Goal: Task Accomplishment & Management: Manage account settings

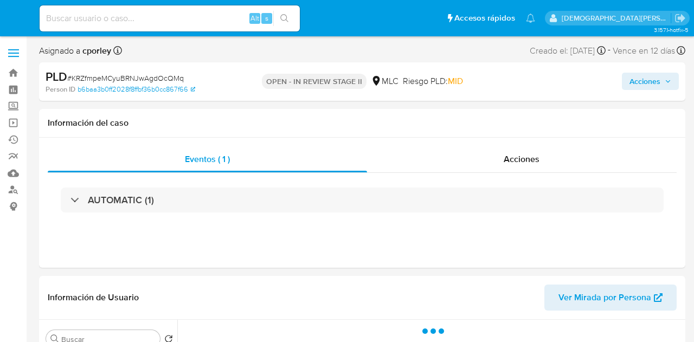
select select "10"
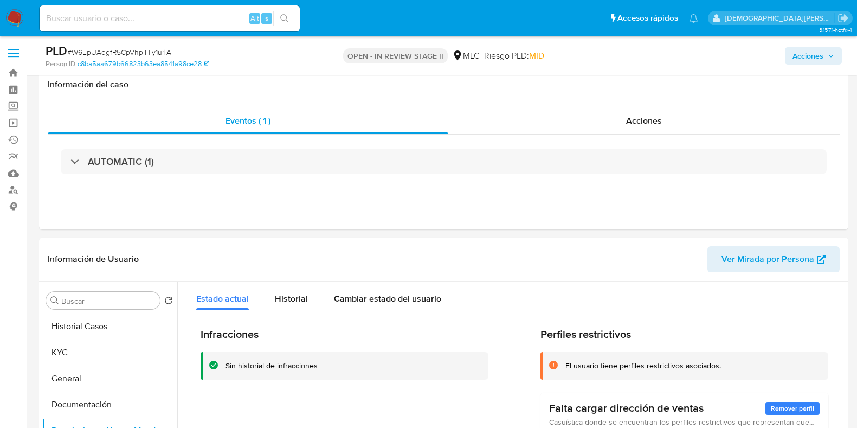
select select "10"
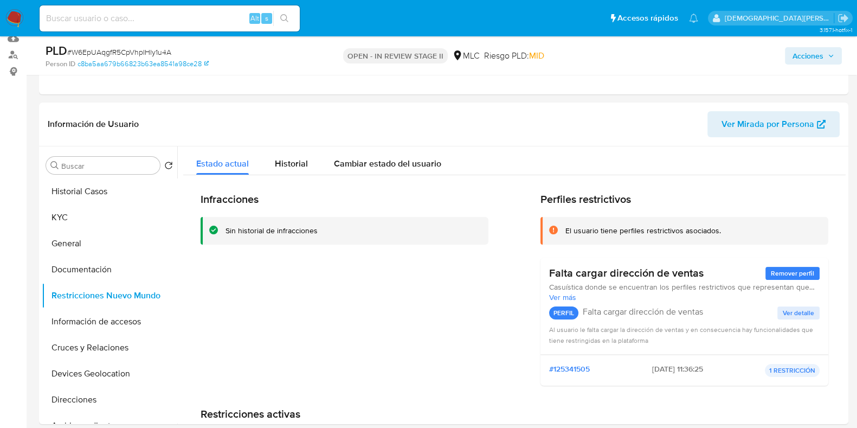
scroll to position [67, 0]
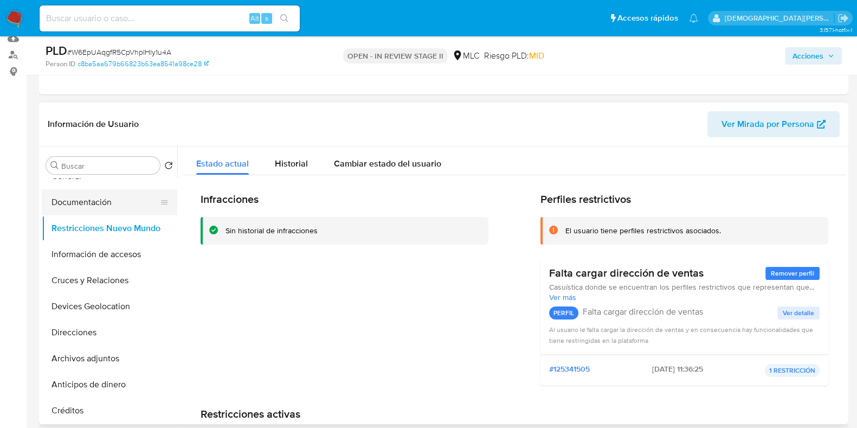
click at [106, 210] on button "Documentación" at bounding box center [105, 202] width 127 height 26
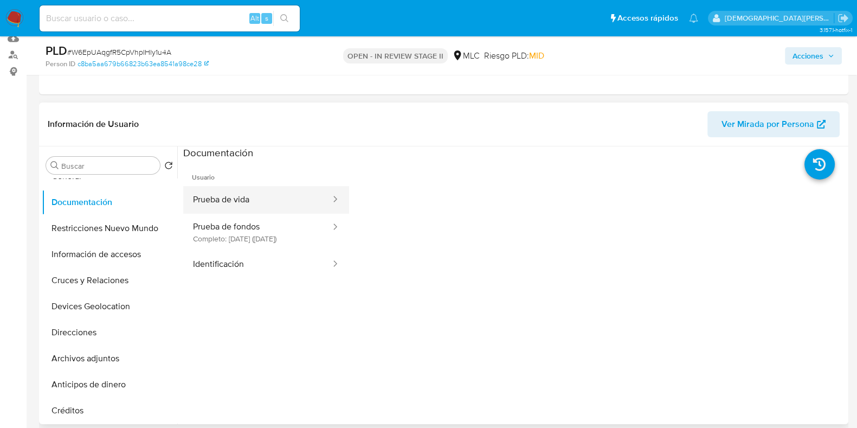
click at [283, 192] on button "Prueba de vida" at bounding box center [257, 200] width 149 height 28
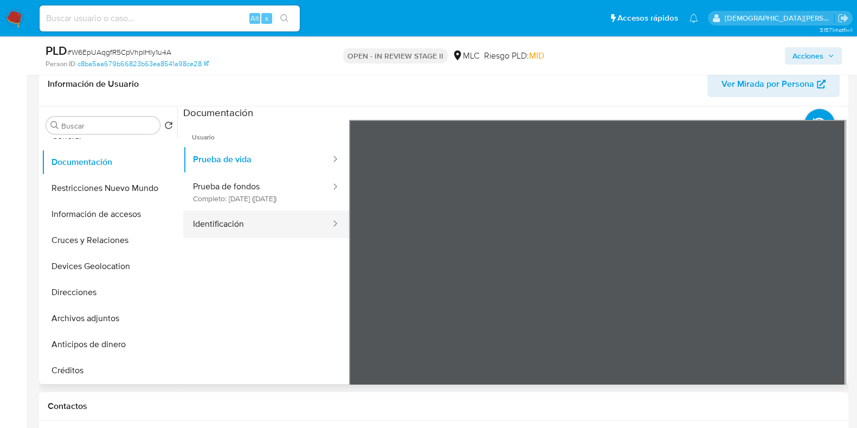
scroll to position [203, 0]
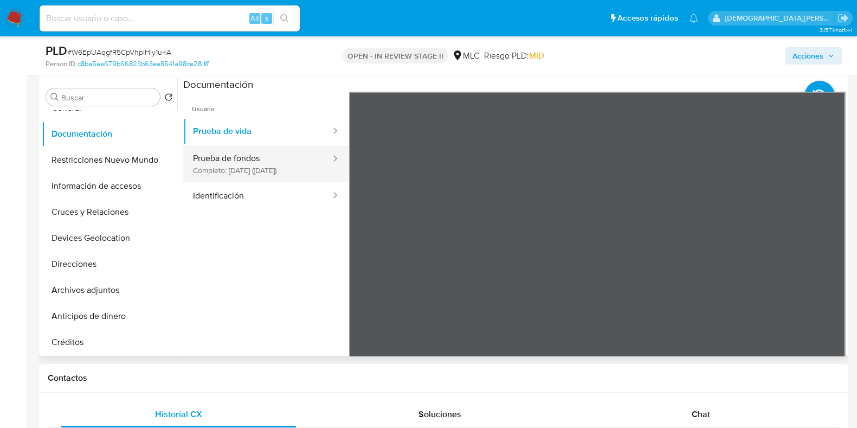
click at [235, 149] on button "Prueba de fondos Completo: 18/06/2025 (hace 2 meses)" at bounding box center [257, 163] width 149 height 37
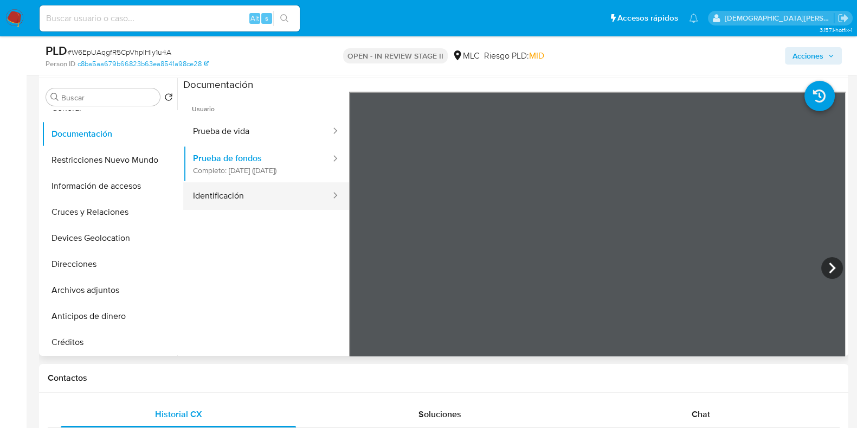
click at [259, 205] on button "Identificación" at bounding box center [257, 196] width 149 height 28
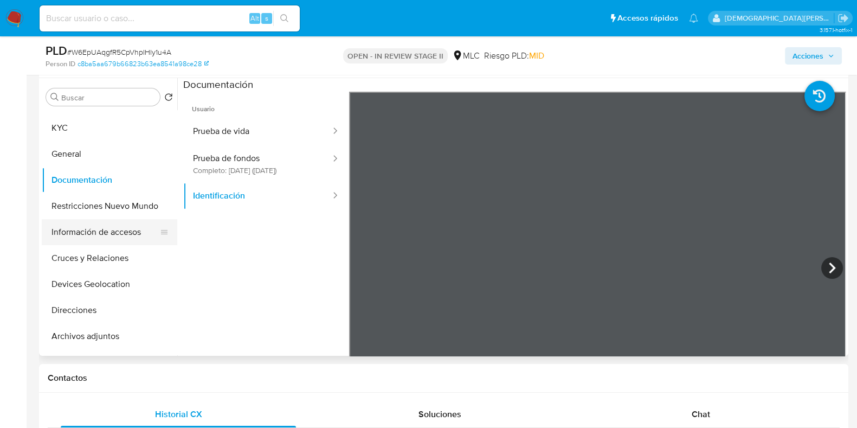
scroll to position [0, 0]
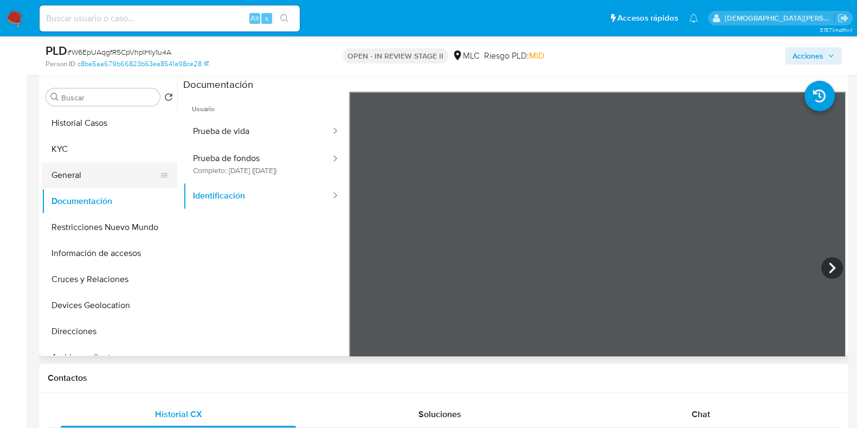
click at [88, 176] on button "General" at bounding box center [105, 175] width 127 height 26
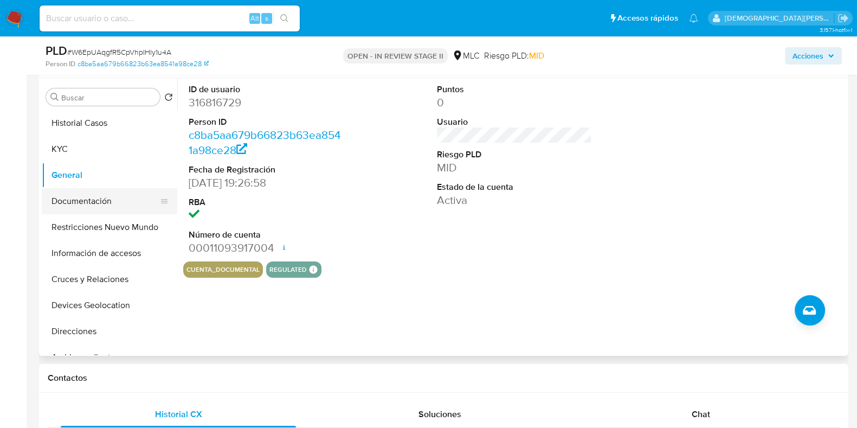
click at [83, 209] on button "Documentación" at bounding box center [105, 201] width 127 height 26
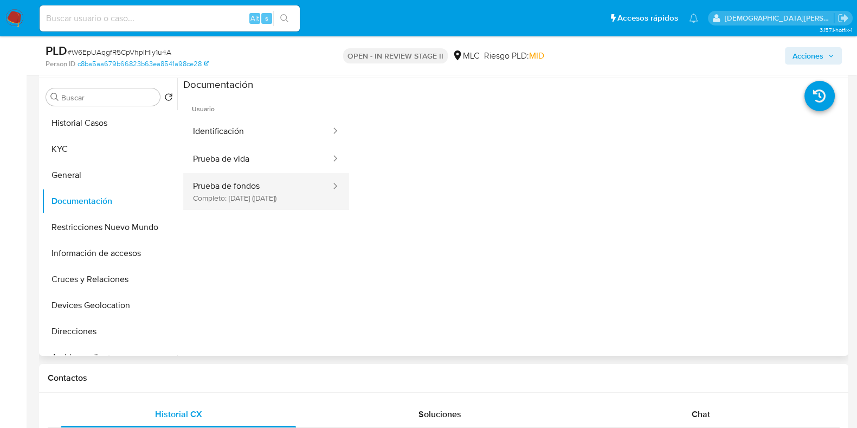
click at [276, 191] on button "Prueba de fondos Completo: 18/06/2025 (hace 2 meses)" at bounding box center [257, 191] width 149 height 37
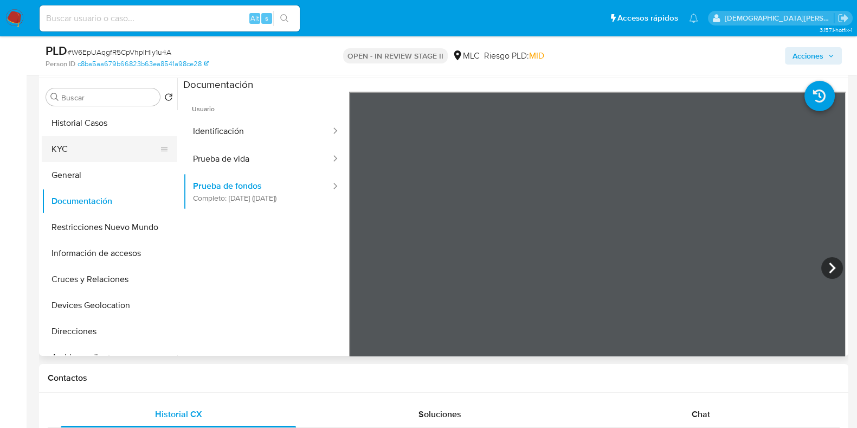
click at [92, 158] on button "KYC" at bounding box center [105, 149] width 127 height 26
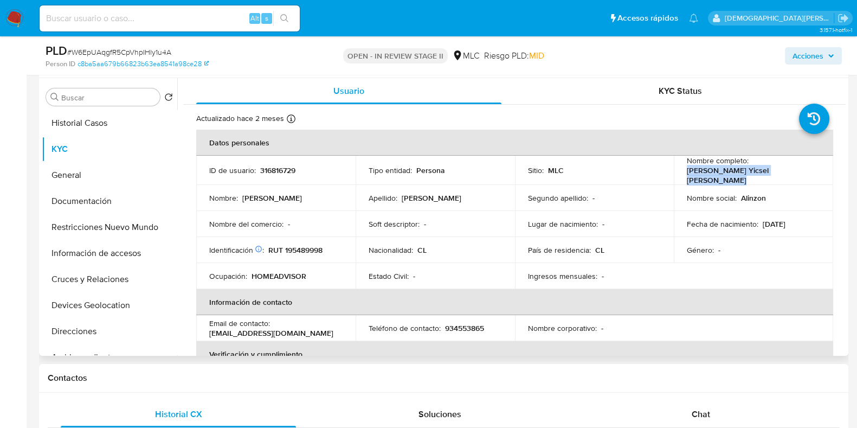
drag, startPoint x: 808, startPoint y: 175, endPoint x: 683, endPoint y: 177, distance: 124.7
click at [683, 177] on td "Nombre completo : Alinzon Camila Yicsel Araya Chacón" at bounding box center [753, 170] width 159 height 29
copy p "Alinzon Camila Yicsel Araya Chacón"
click at [105, 207] on button "Documentación" at bounding box center [105, 201] width 127 height 26
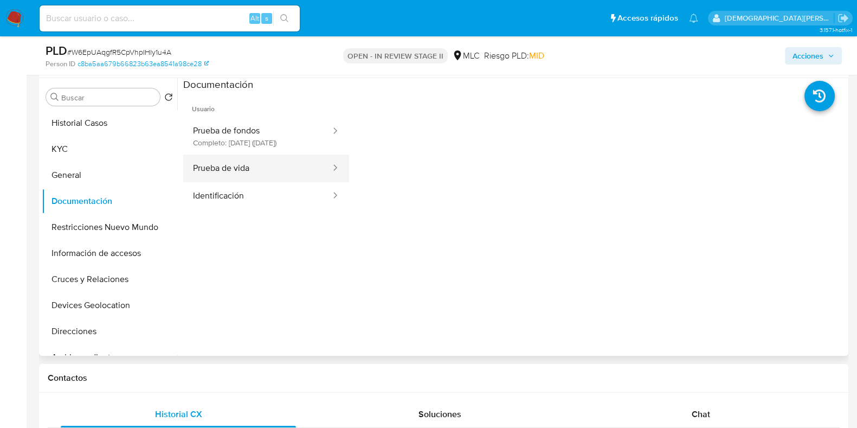
click at [262, 176] on button "Prueba de vida" at bounding box center [257, 168] width 149 height 28
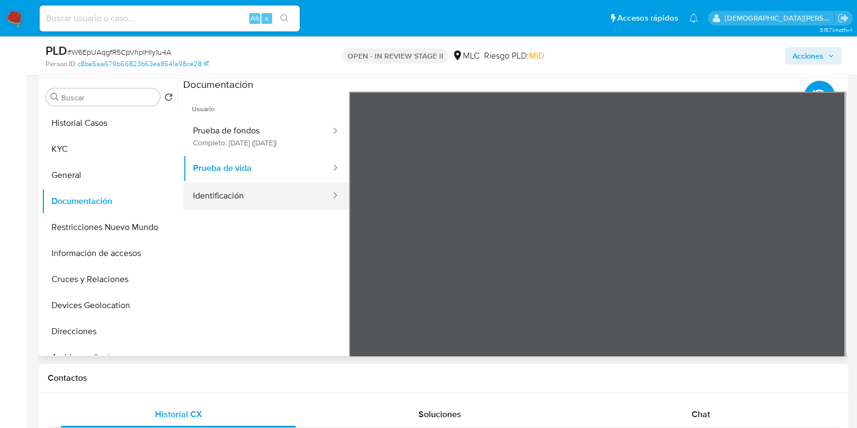
click at [257, 204] on button "Identificación" at bounding box center [257, 196] width 149 height 28
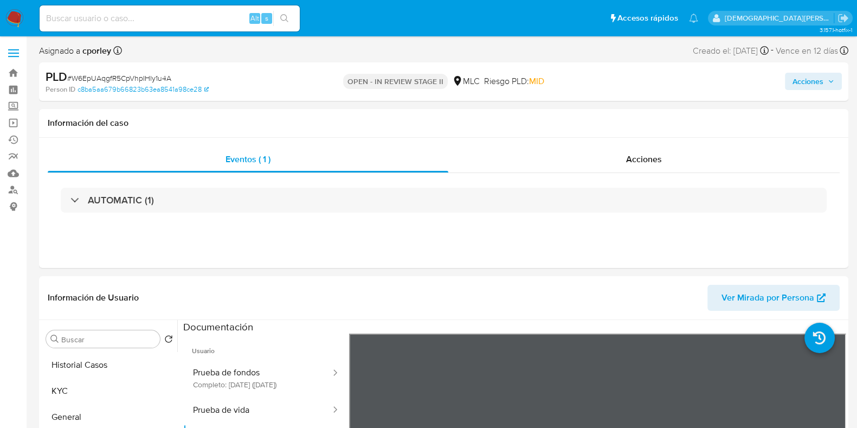
click at [808, 87] on span "Acciones" at bounding box center [808, 81] width 31 height 17
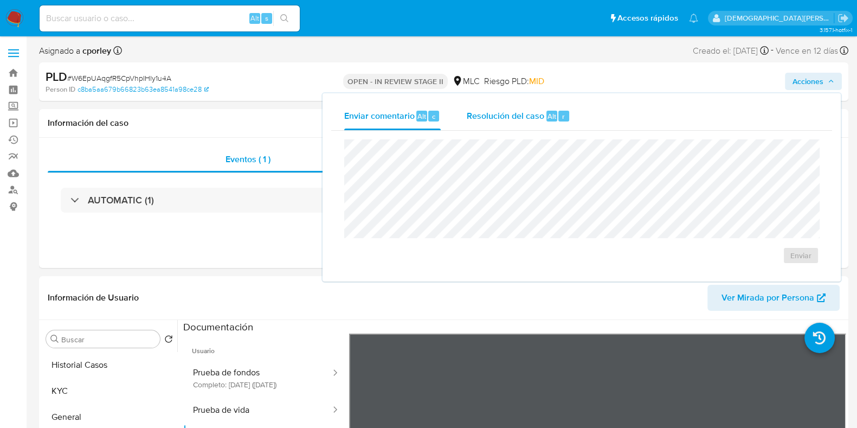
click at [548, 118] on span "Alt" at bounding box center [552, 116] width 9 height 10
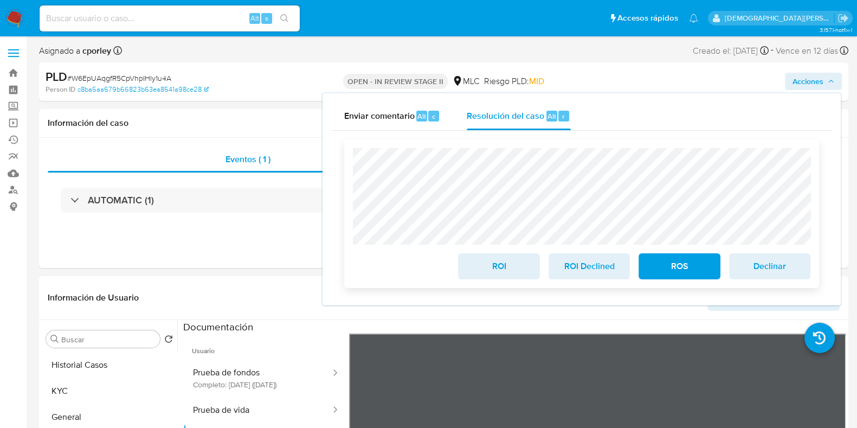
click at [508, 268] on span "ROI" at bounding box center [498, 266] width 53 height 24
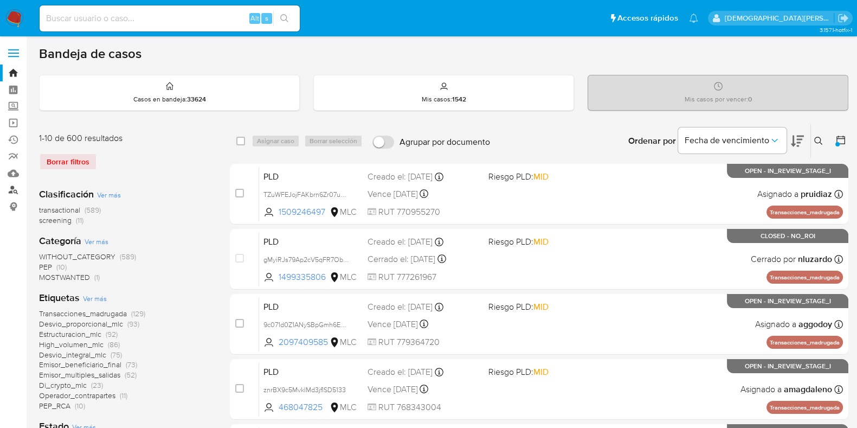
click at [13, 188] on link "Buscador de personas" at bounding box center [64, 190] width 129 height 17
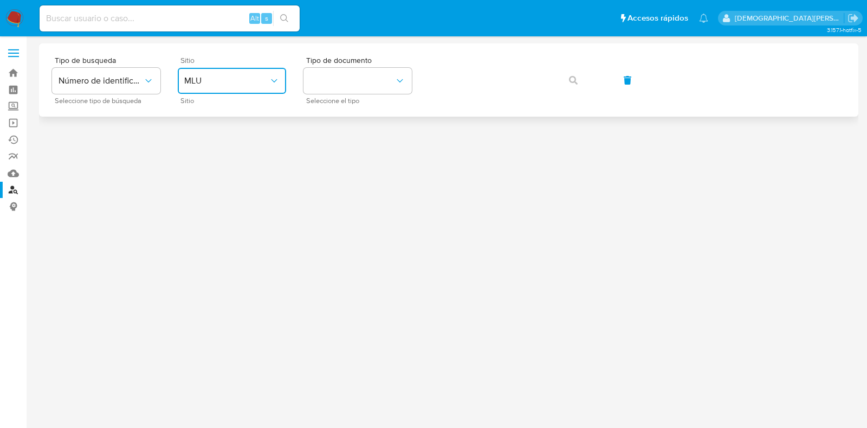
click at [220, 75] on span "MLU" at bounding box center [226, 80] width 85 height 11
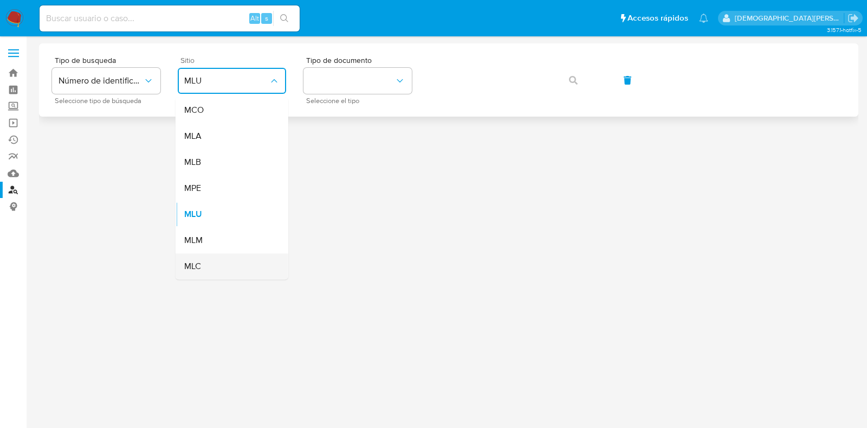
click at [228, 266] on div "MLC" at bounding box center [228, 266] width 89 height 26
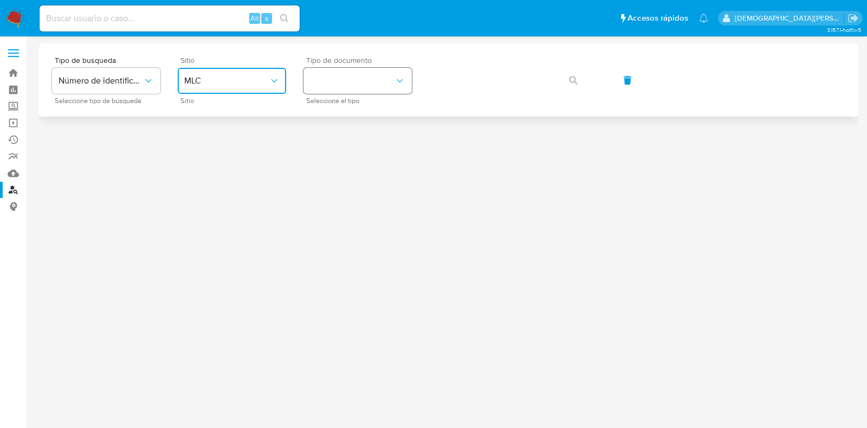
click at [366, 75] on button "identificationType" at bounding box center [358, 81] width 108 height 26
click at [345, 112] on div "RUT RUT" at bounding box center [354, 115] width 89 height 37
click at [568, 74] on button "button" at bounding box center [573, 80] width 37 height 26
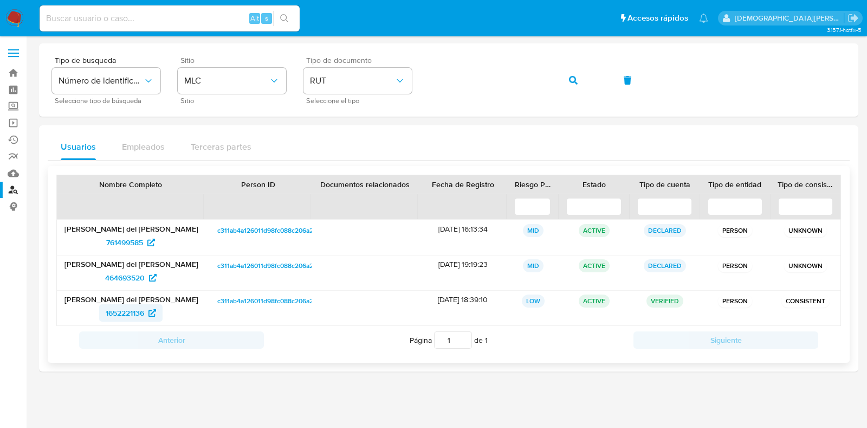
click at [111, 310] on span "1652221136" at bounding box center [125, 312] width 38 height 17
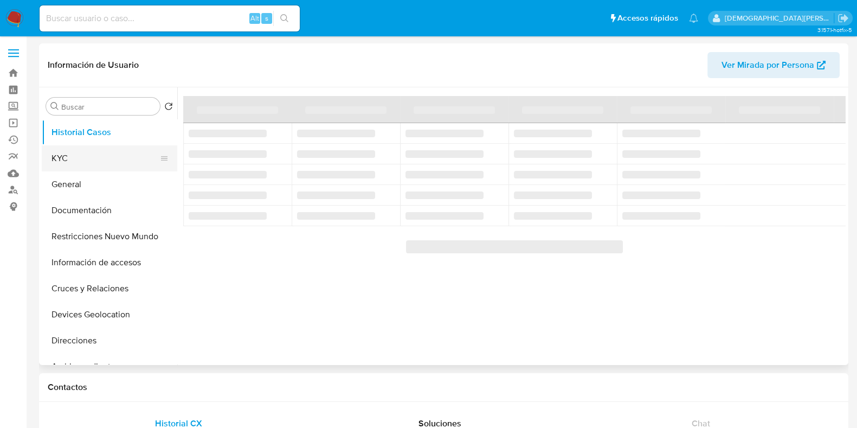
select select "10"
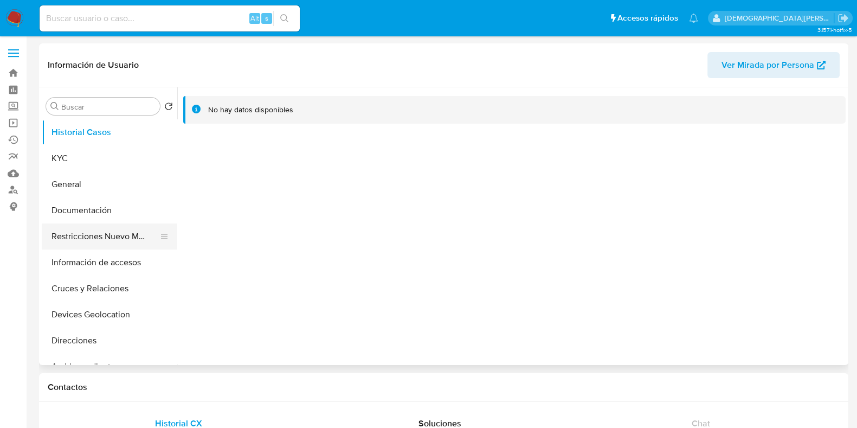
click at [95, 237] on button "Restricciones Nuevo Mundo" at bounding box center [105, 236] width 127 height 26
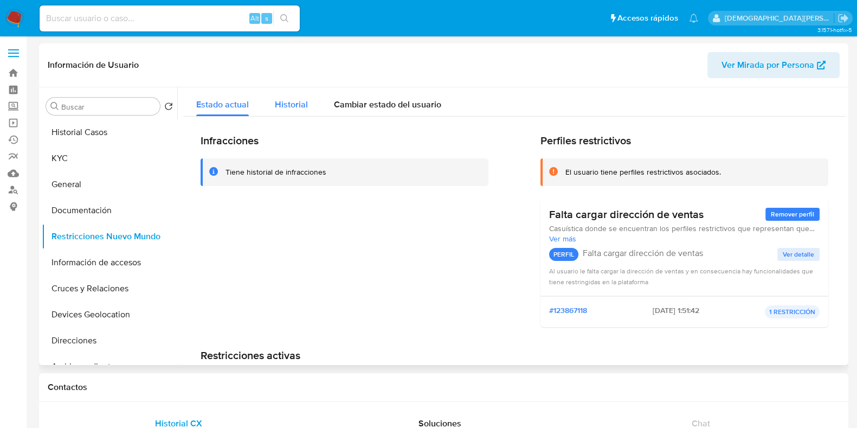
click at [282, 106] on span "Historial" at bounding box center [291, 104] width 33 height 12
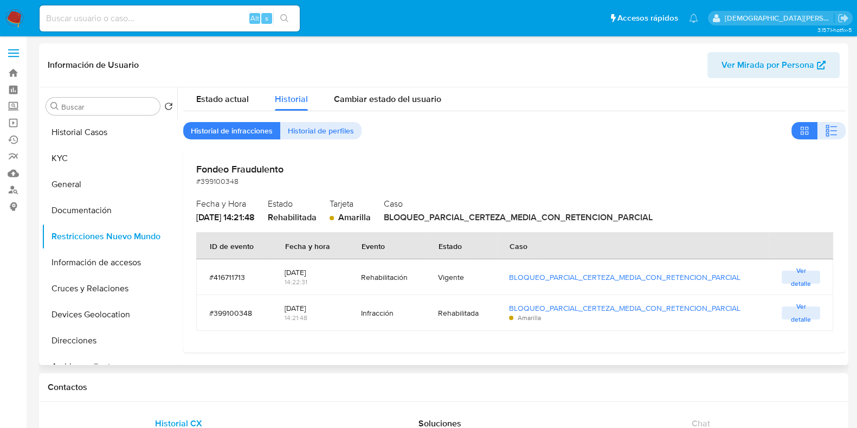
scroll to position [7, 0]
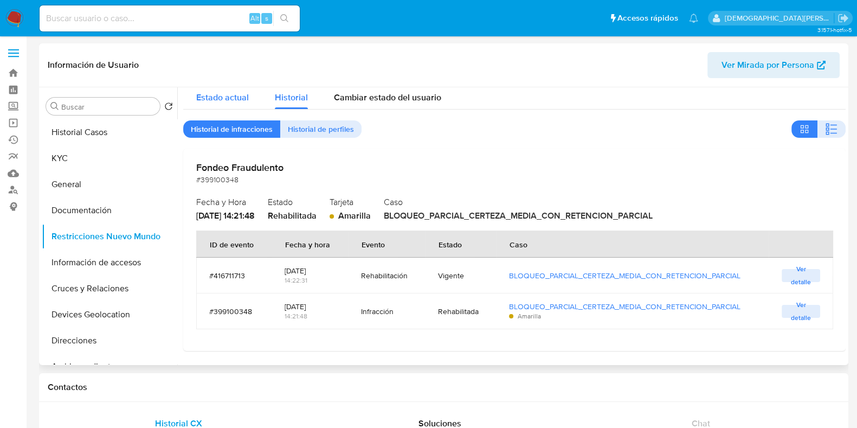
click at [237, 96] on span "Estado actual" at bounding box center [222, 97] width 53 height 12
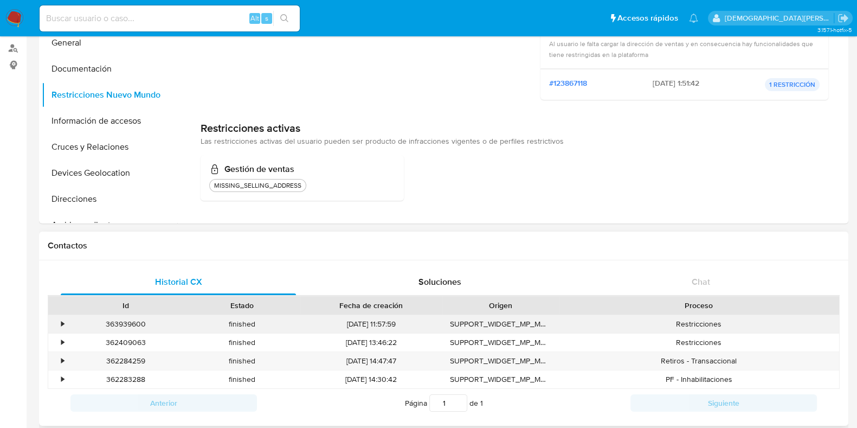
scroll to position [0, 0]
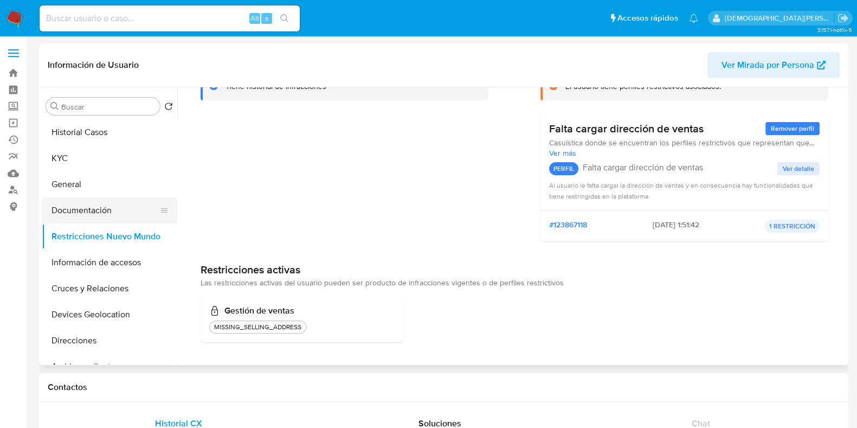
click at [89, 217] on button "Documentación" at bounding box center [105, 210] width 127 height 26
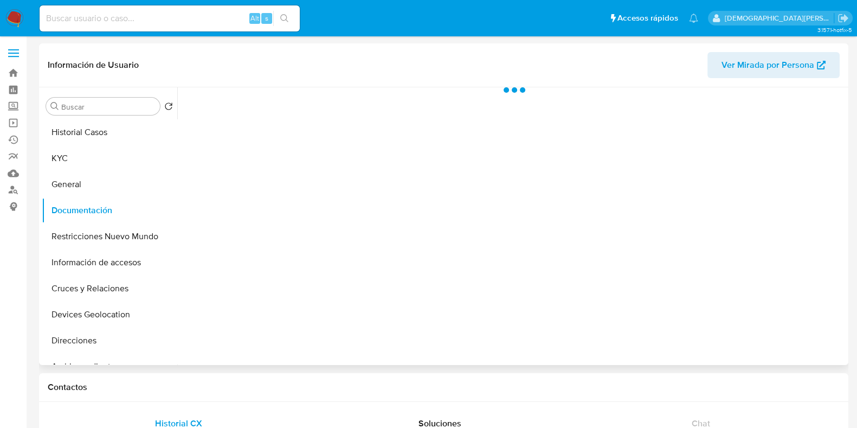
click at [266, 136] on div at bounding box center [511, 226] width 668 height 278
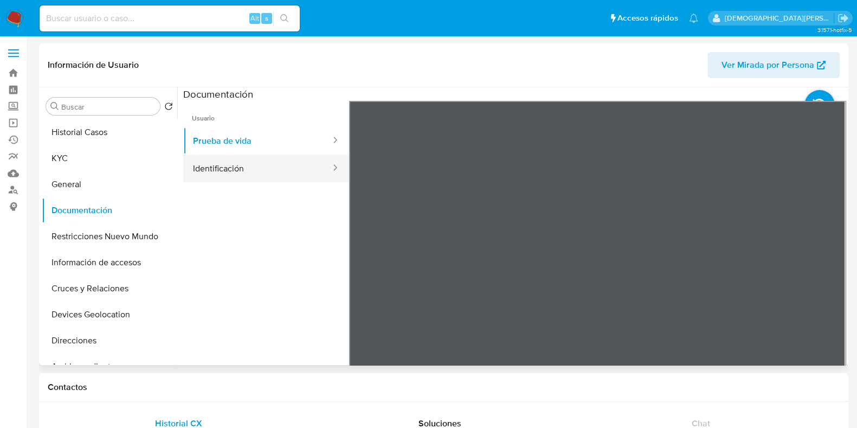
click at [273, 168] on button "Identificación" at bounding box center [257, 168] width 149 height 28
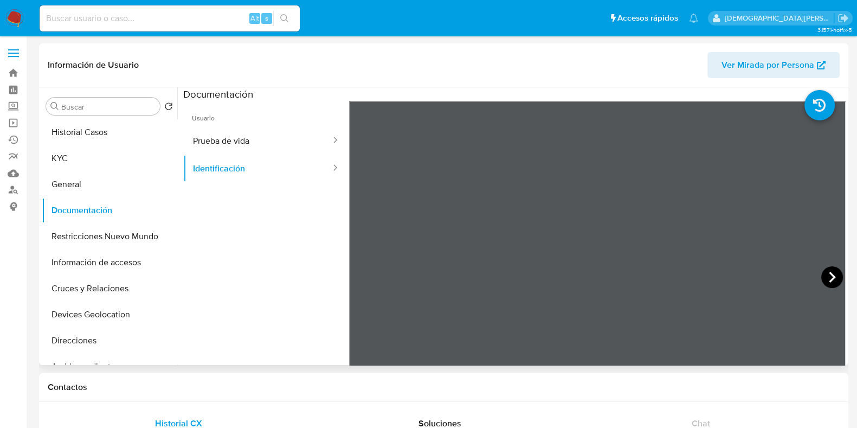
click at [829, 281] on icon at bounding box center [832, 277] width 7 height 11
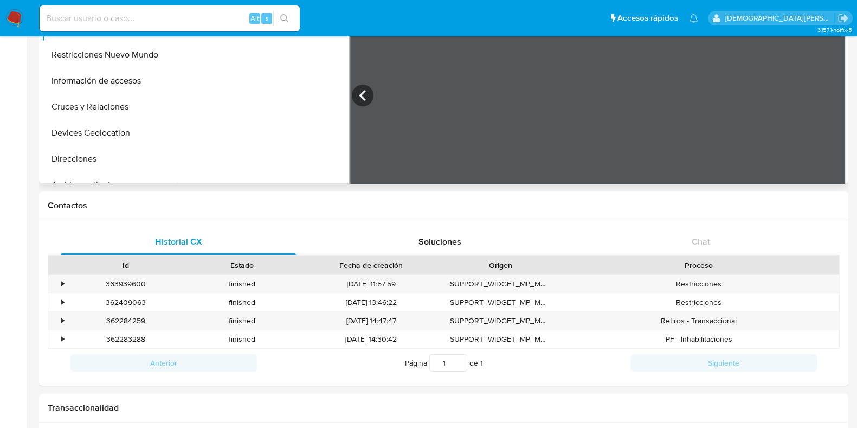
scroll to position [203, 0]
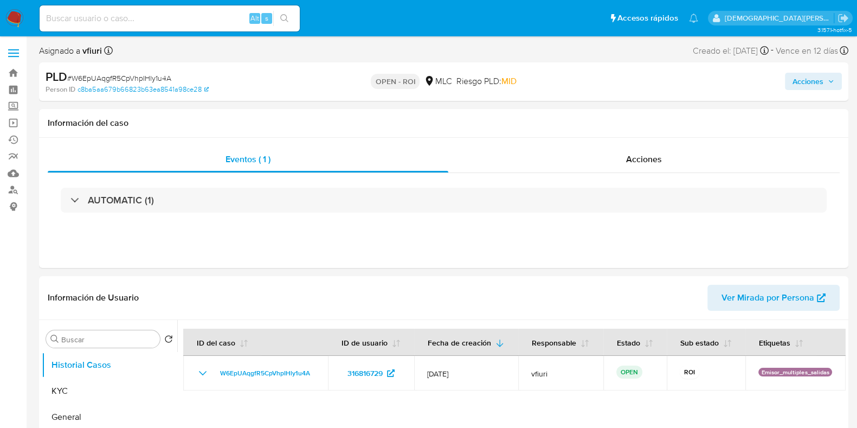
select select "10"
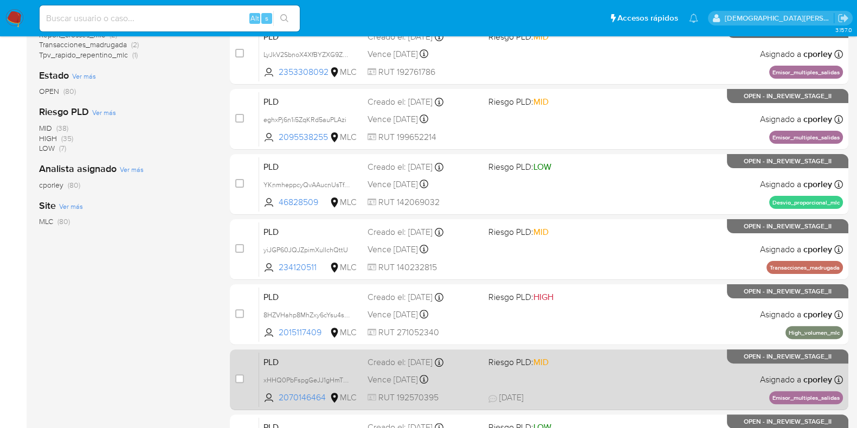
scroll to position [427, 0]
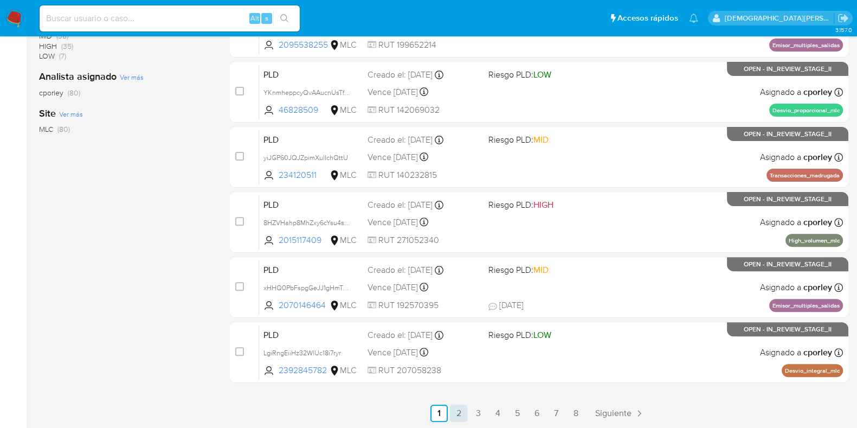
click at [456, 410] on link "2" at bounding box center [458, 412] width 17 height 17
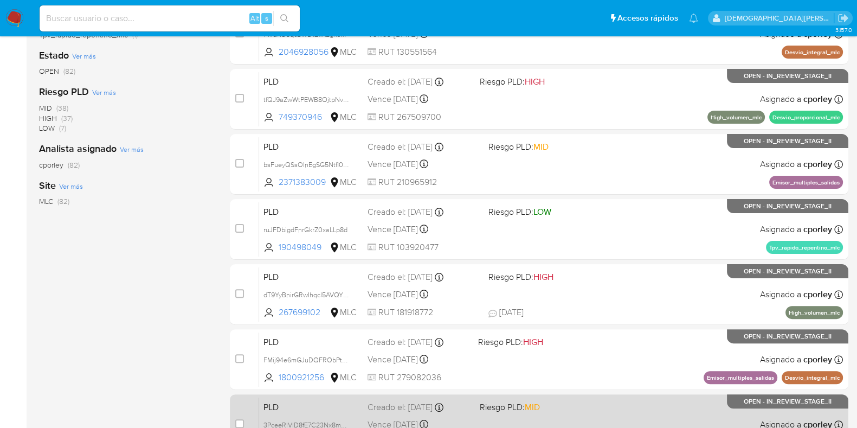
scroll to position [427, 0]
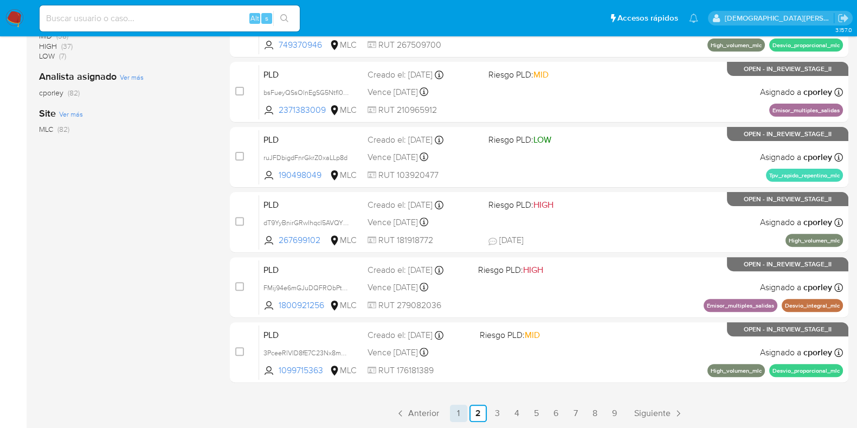
click at [458, 413] on link "1" at bounding box center [458, 412] width 17 height 17
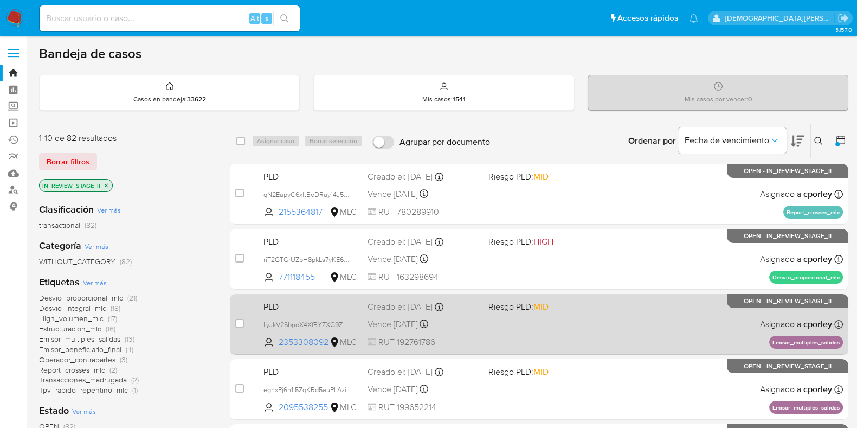
click at [499, 330] on div "PLD LyJkV2SbnoX4XfBYZXG9Z9yJ 2353308092 MLC Riesgo PLD: MID Creado el: 12/06/20…" at bounding box center [551, 324] width 584 height 55
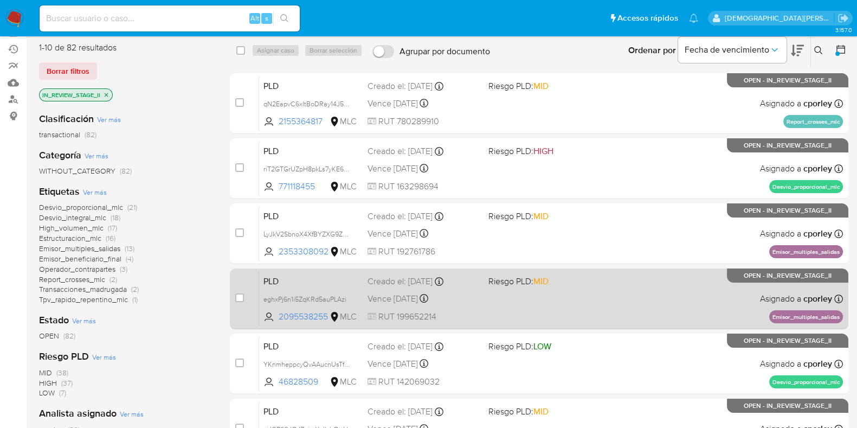
scroll to position [135, 0]
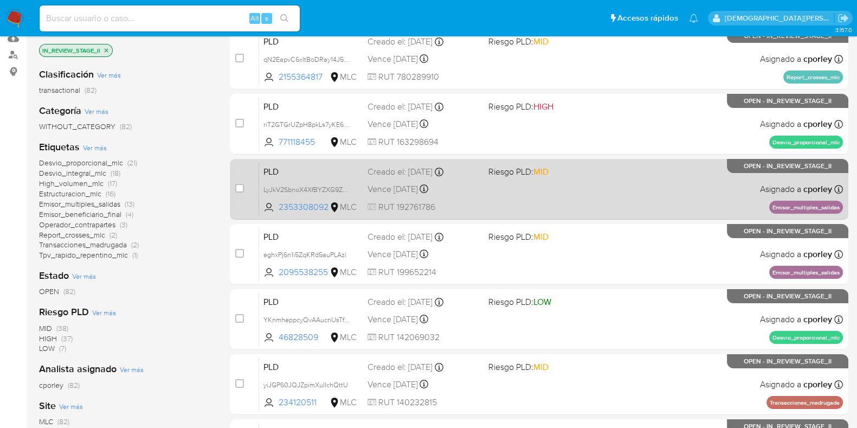
click at [507, 195] on div "PLD LyJkV2SbnoX4XfBYZXG9Z9yJ 2353308092 MLC Riesgo PLD: MID Creado el: 12/06/20…" at bounding box center [551, 189] width 584 height 55
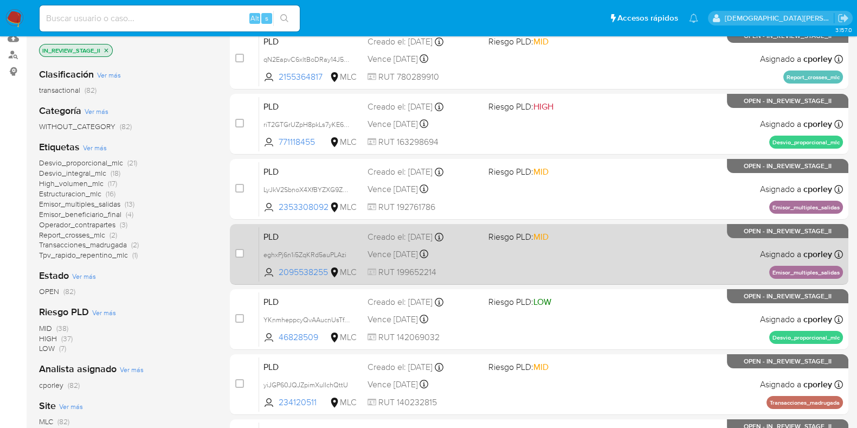
click at [468, 266] on span "RUT 199652214" at bounding box center [424, 272] width 112 height 12
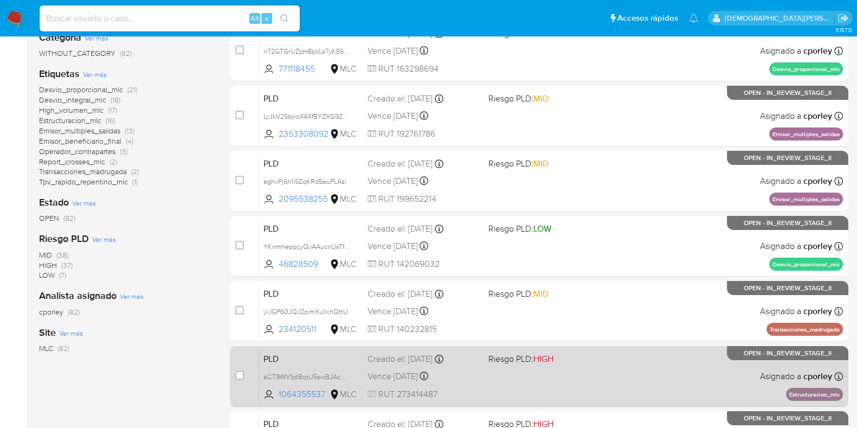
scroll to position [339, 0]
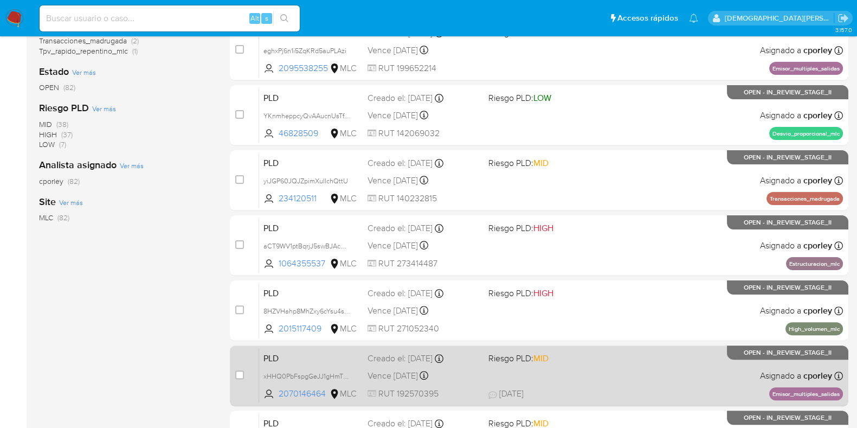
click at [609, 370] on div "PLD xHHQ0PbFspgGeJJ1gHmT9D8B 2070146464 MLC Riesgo PLD: MID Creado el: 12/06/20…" at bounding box center [551, 375] width 584 height 55
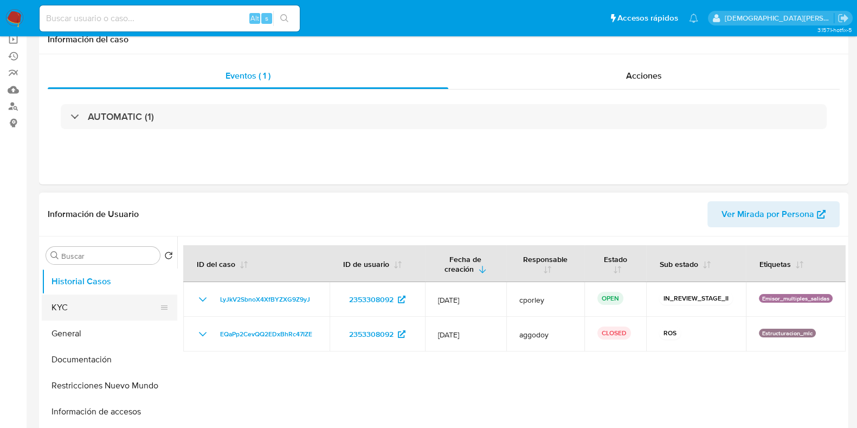
scroll to position [135, 0]
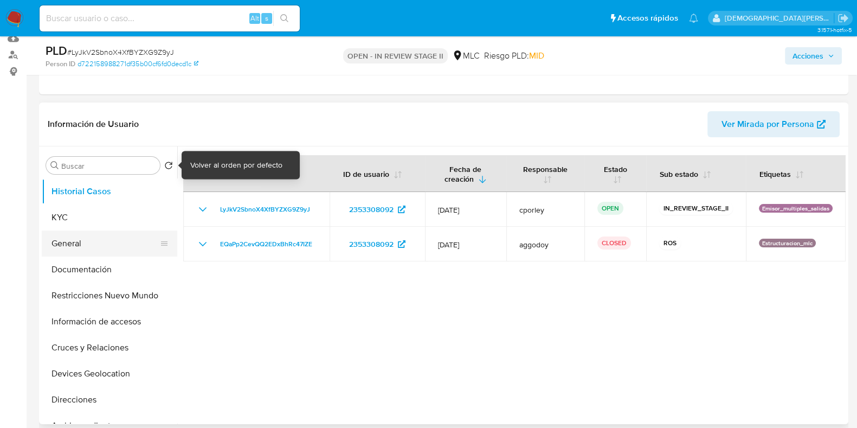
select select "10"
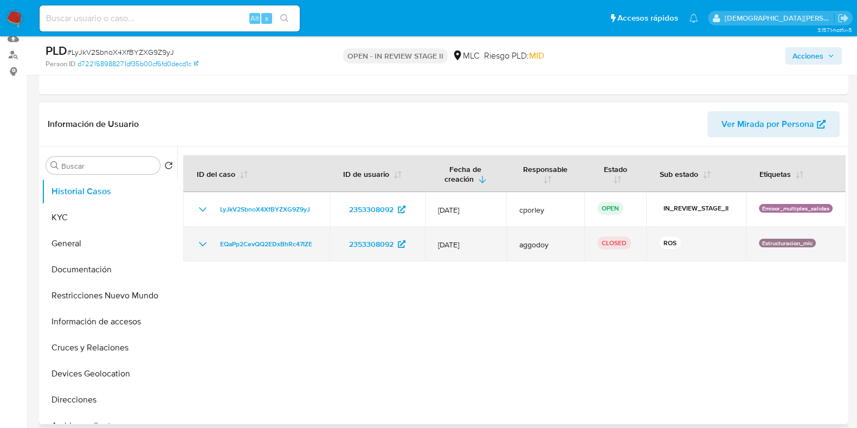
click at [202, 247] on icon "Mostrar/Ocultar" at bounding box center [202, 243] width 13 height 13
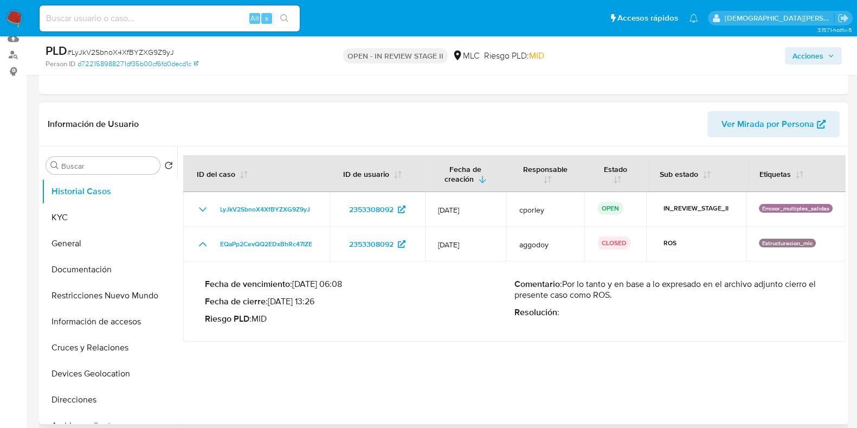
click at [317, 342] on div at bounding box center [511, 285] width 668 height 278
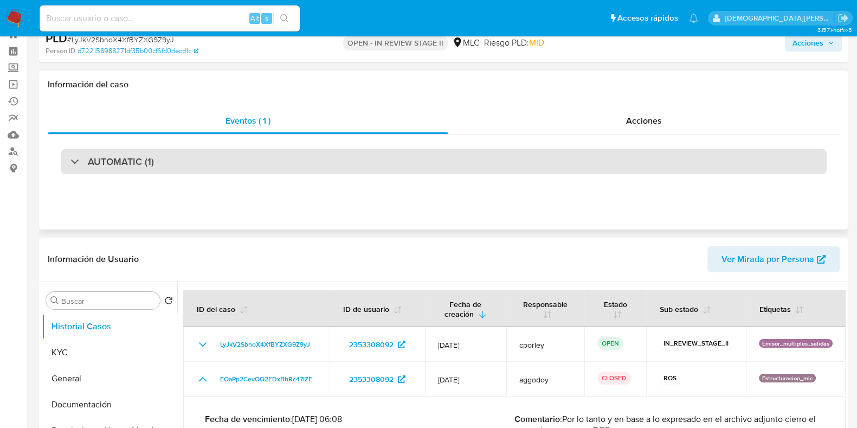
scroll to position [0, 0]
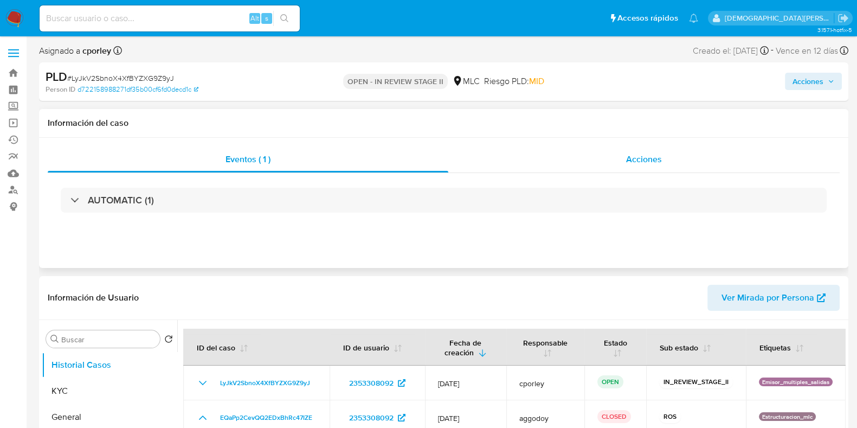
click at [586, 157] on div "Acciones" at bounding box center [643, 159] width 391 height 26
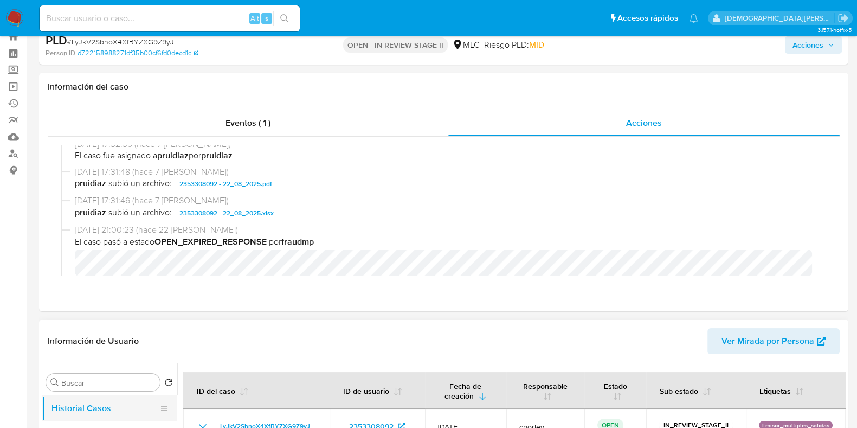
scroll to position [67, 0]
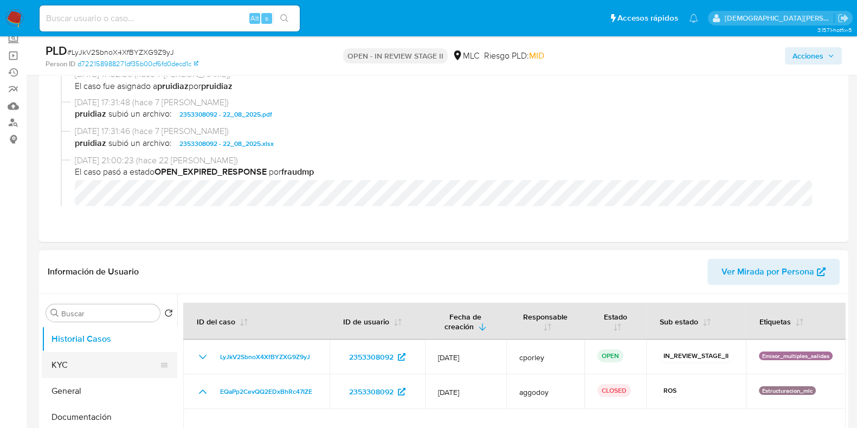
click at [78, 342] on button "KYC" at bounding box center [105, 365] width 127 height 26
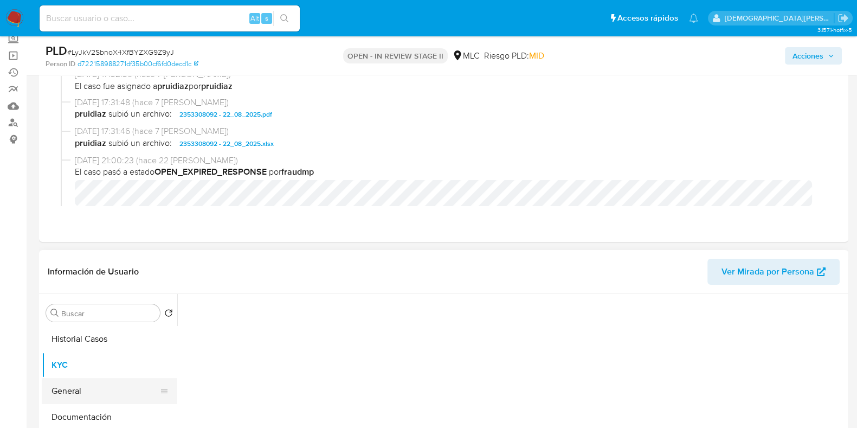
click at [78, 342] on button "General" at bounding box center [105, 391] width 127 height 26
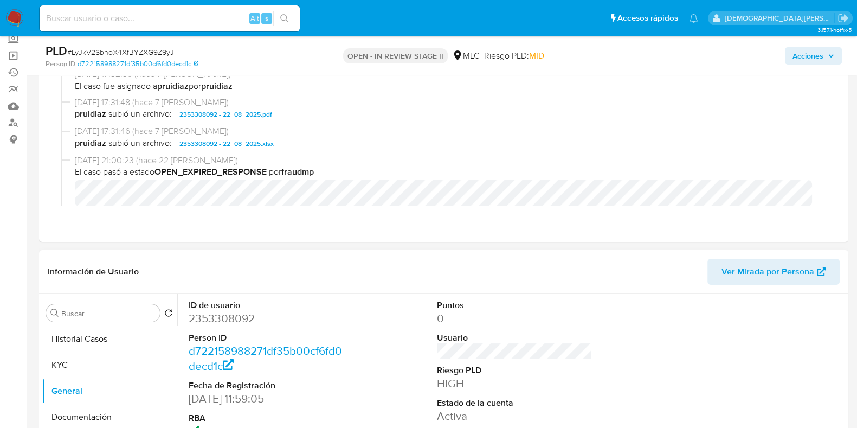
click at [228, 322] on dd "2353308092" at bounding box center [266, 318] width 155 height 15
copy dd "2353308092"
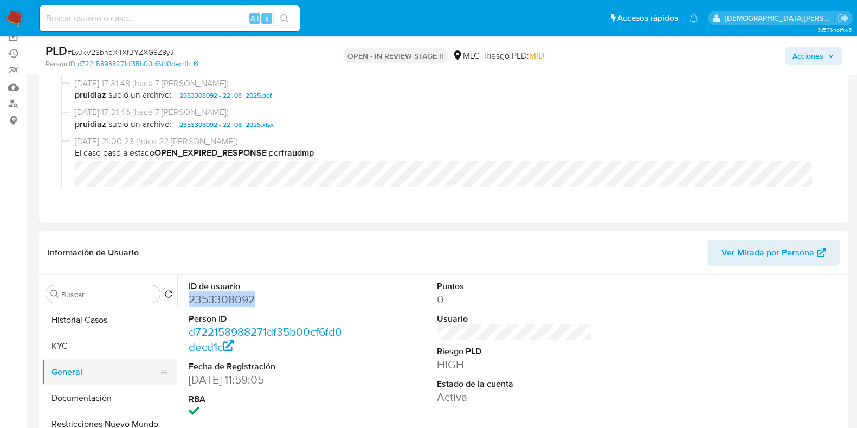
scroll to position [135, 0]
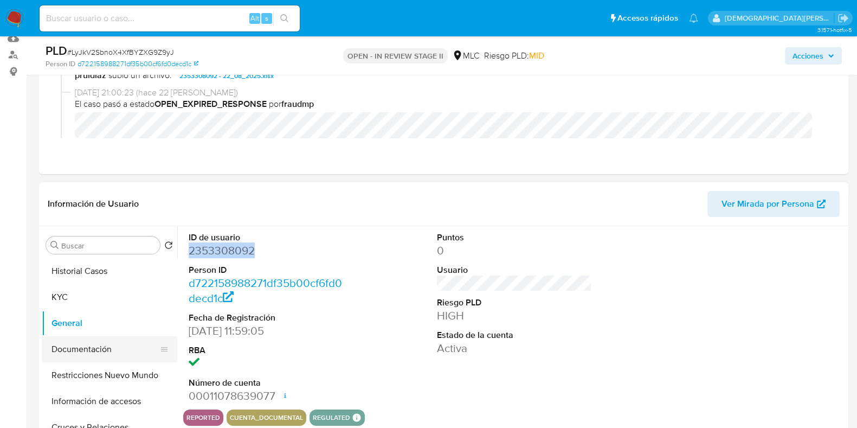
click at [98, 342] on button "Documentación" at bounding box center [105, 349] width 127 height 26
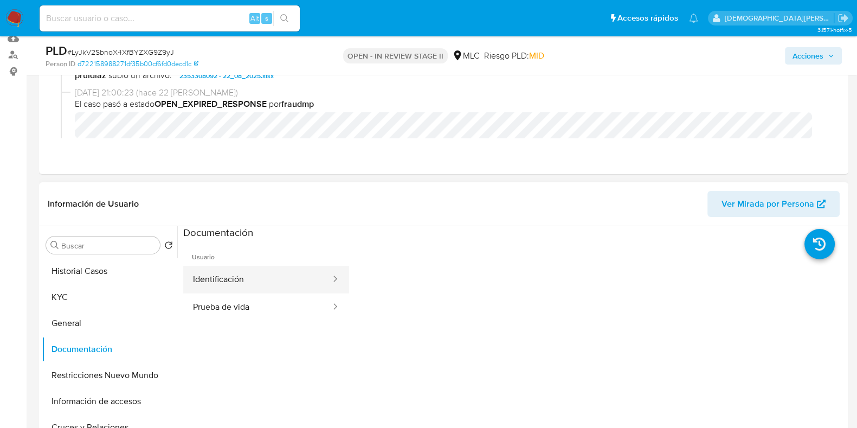
click at [247, 279] on button "Identificación" at bounding box center [257, 280] width 149 height 28
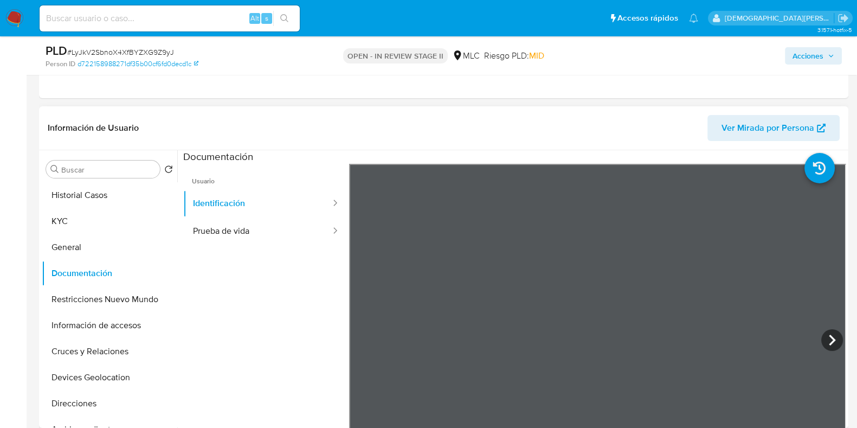
scroll to position [271, 0]
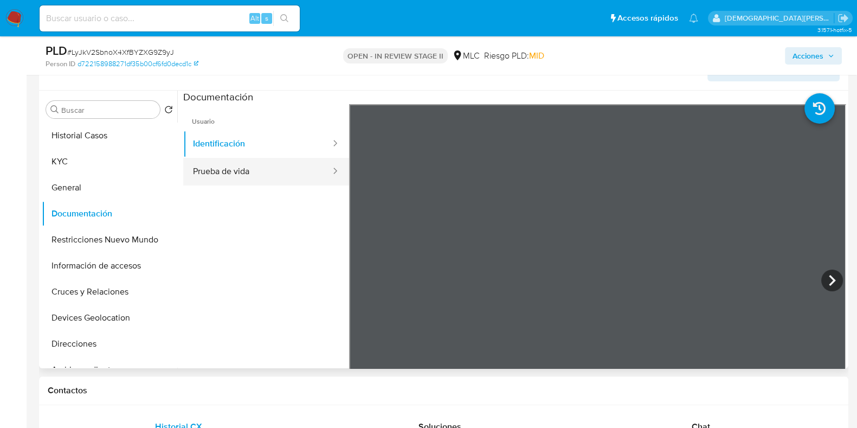
click at [280, 173] on button "Prueba de vida" at bounding box center [257, 172] width 149 height 28
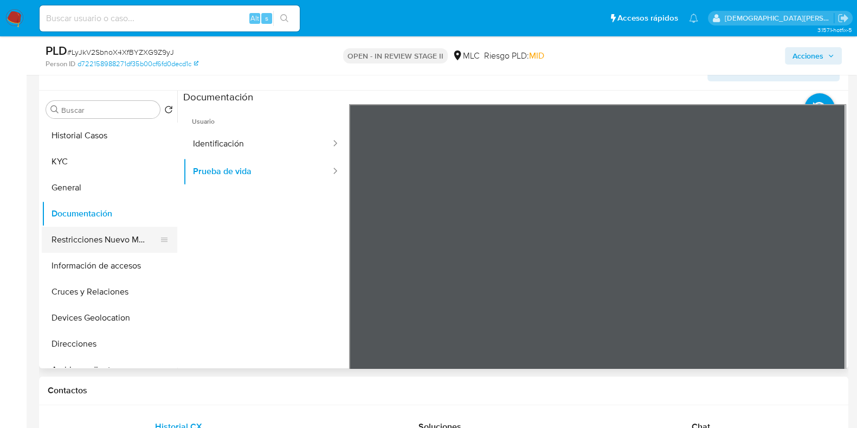
click at [88, 237] on button "Restricciones Nuevo Mundo" at bounding box center [105, 240] width 127 height 26
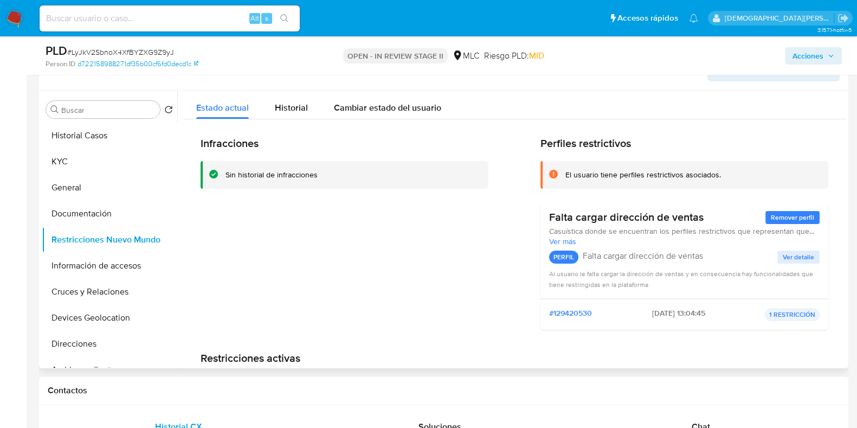
scroll to position [0, 0]
click at [102, 267] on button "Información de accesos" at bounding box center [105, 266] width 127 height 26
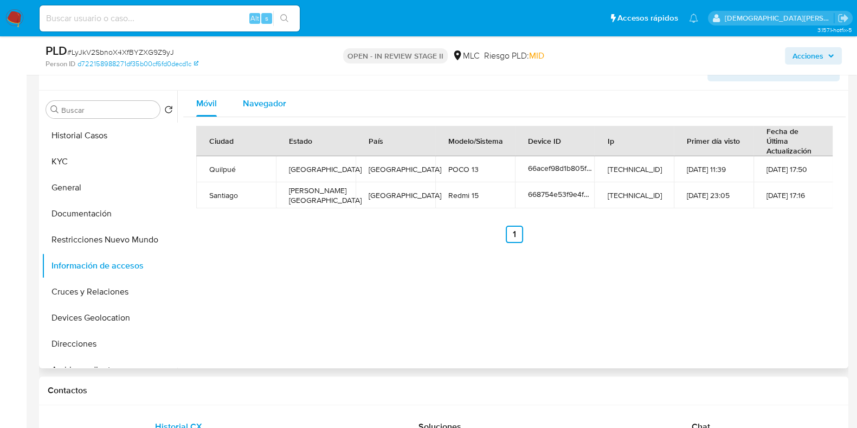
click at [278, 97] on span "Navegador" at bounding box center [264, 103] width 43 height 12
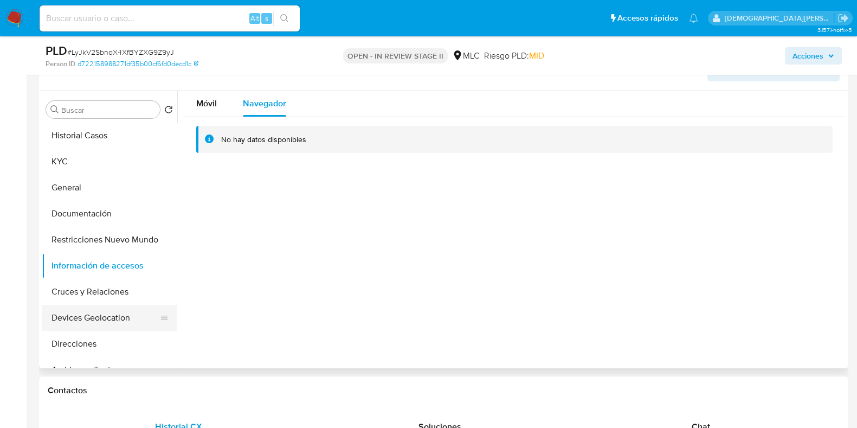
click at [100, 312] on button "Devices Geolocation" at bounding box center [105, 318] width 127 height 26
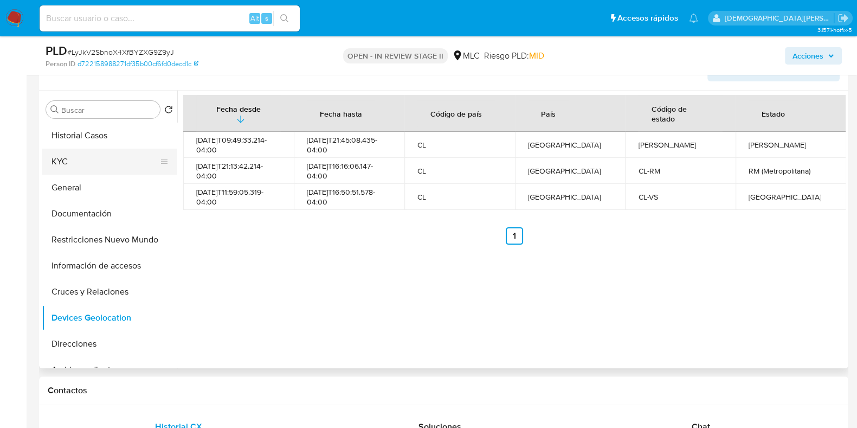
click at [102, 162] on button "KYC" at bounding box center [105, 162] width 127 height 26
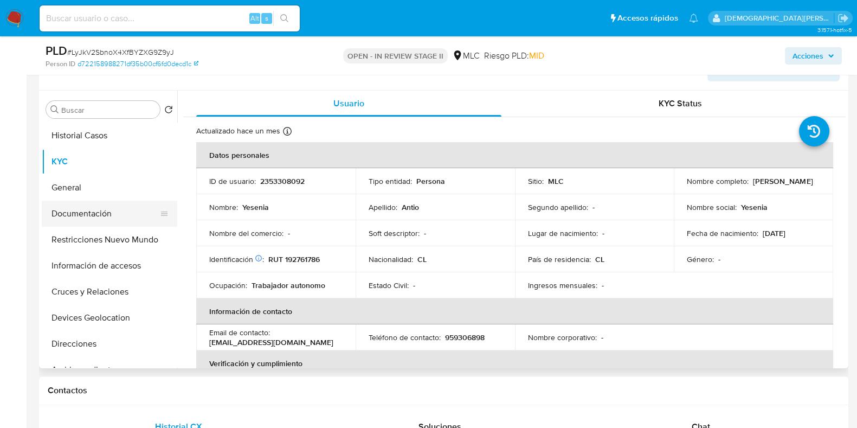
click at [108, 212] on button "Documentación" at bounding box center [105, 214] width 127 height 26
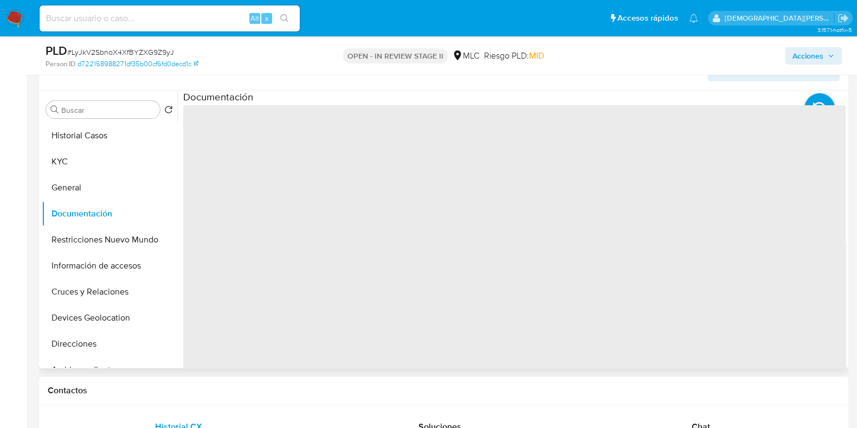
click at [302, 156] on span "‌" at bounding box center [514, 278] width 662 height 347
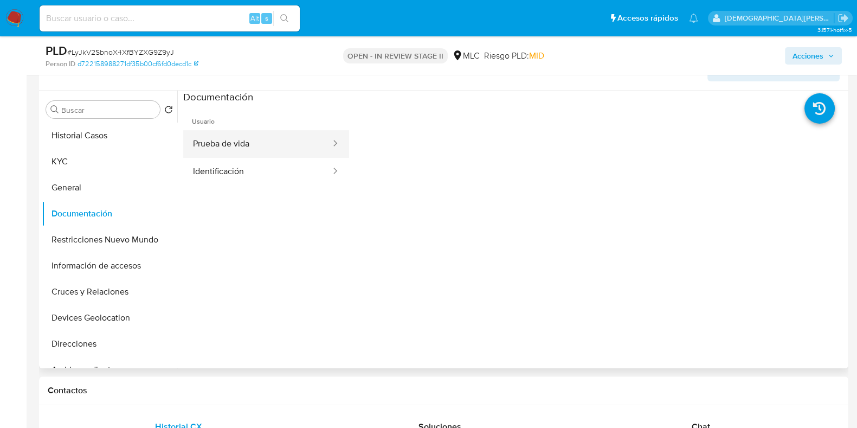
click at [275, 140] on button "Prueba de vida" at bounding box center [257, 144] width 149 height 28
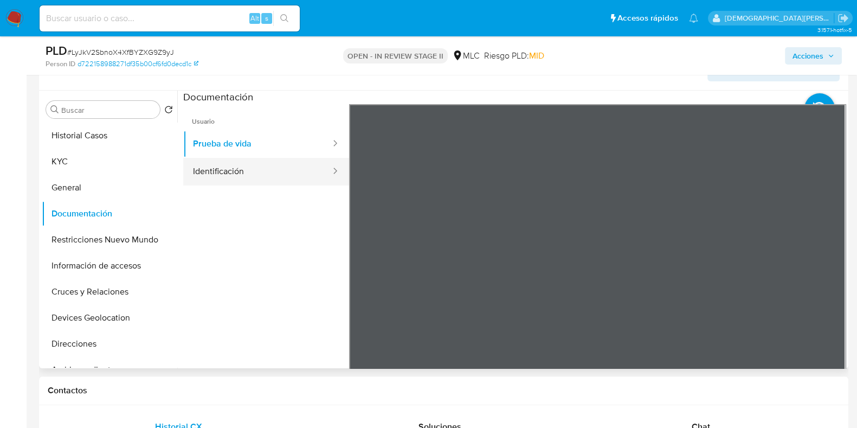
click at [251, 173] on button "Identificación" at bounding box center [257, 172] width 149 height 28
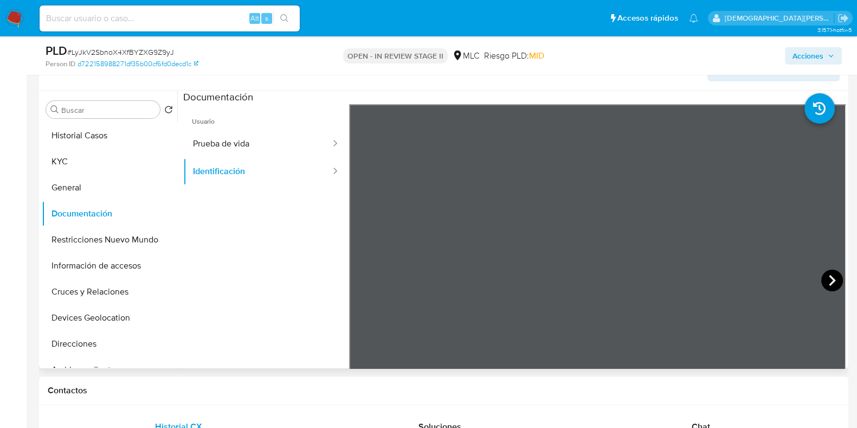
click at [693, 278] on icon at bounding box center [832, 280] width 7 height 11
click at [110, 160] on button "KYC" at bounding box center [105, 162] width 127 height 26
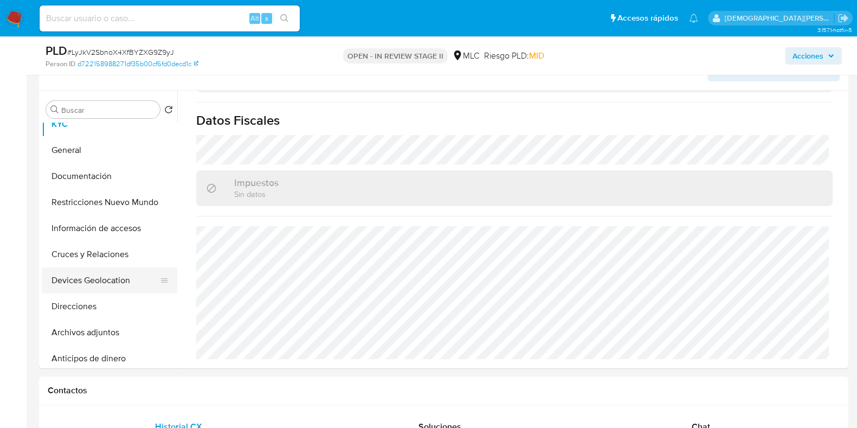
scroll to position [67, 0]
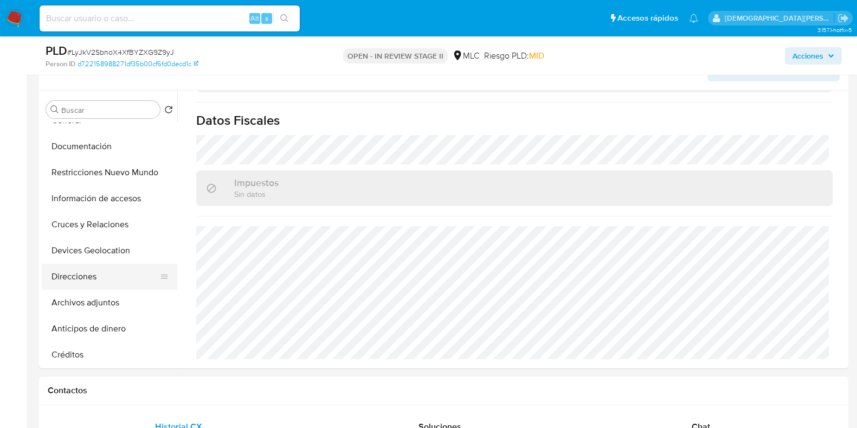
click at [85, 276] on button "Direcciones" at bounding box center [105, 276] width 127 height 26
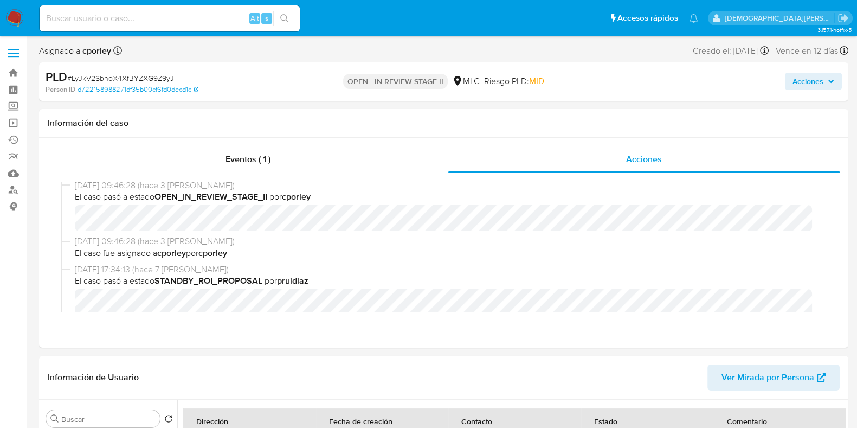
scroll to position [0, 0]
click at [693, 80] on span "Acciones" at bounding box center [808, 81] width 31 height 17
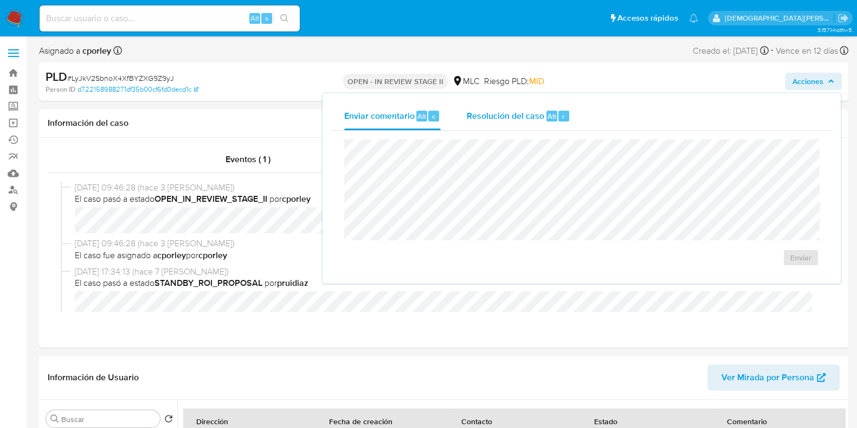
click at [496, 125] on div "Resolución del caso Alt r" at bounding box center [519, 116] width 104 height 28
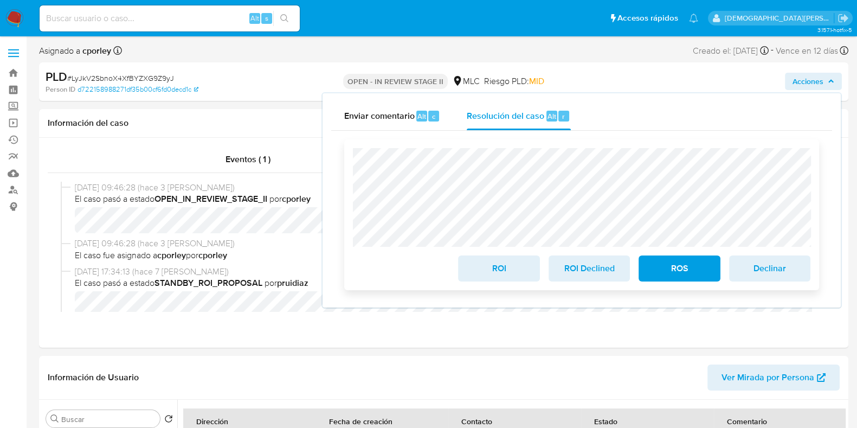
click at [499, 275] on span "ROI" at bounding box center [498, 268] width 53 height 24
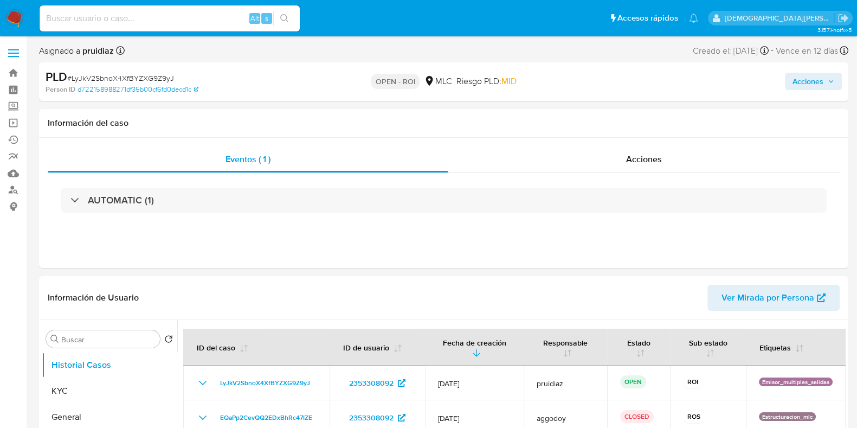
select select "10"
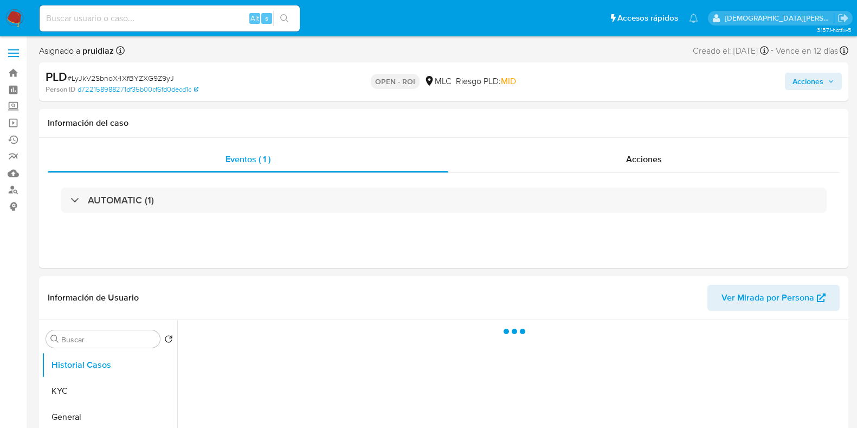
select select "10"
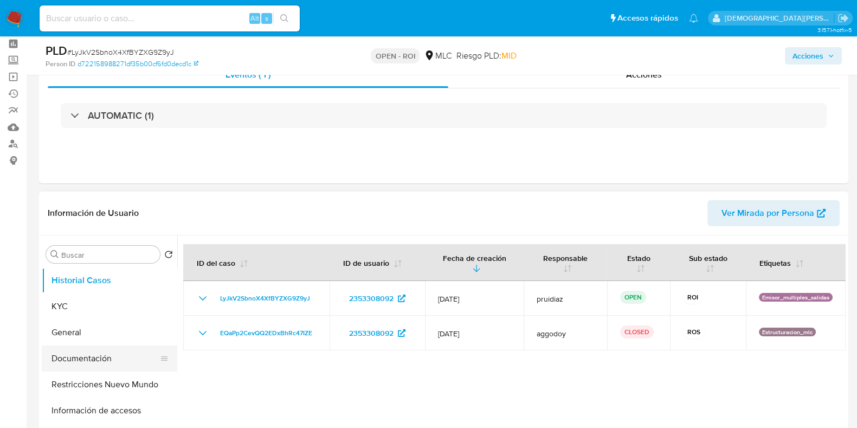
scroll to position [67, 0]
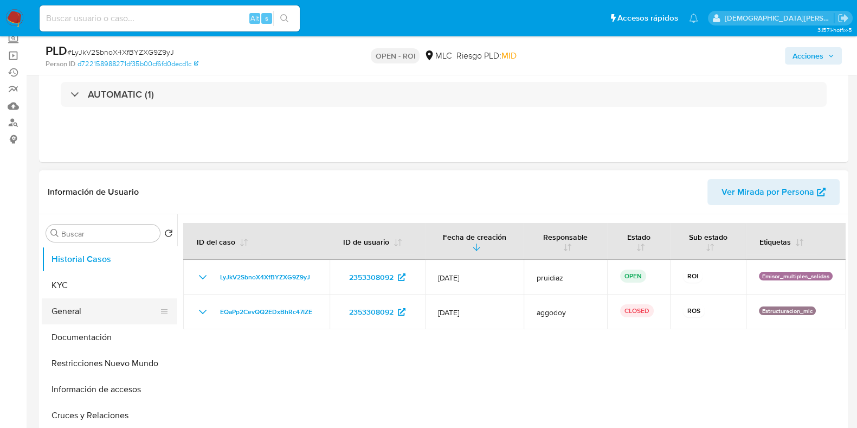
click at [86, 311] on button "General" at bounding box center [105, 311] width 127 height 26
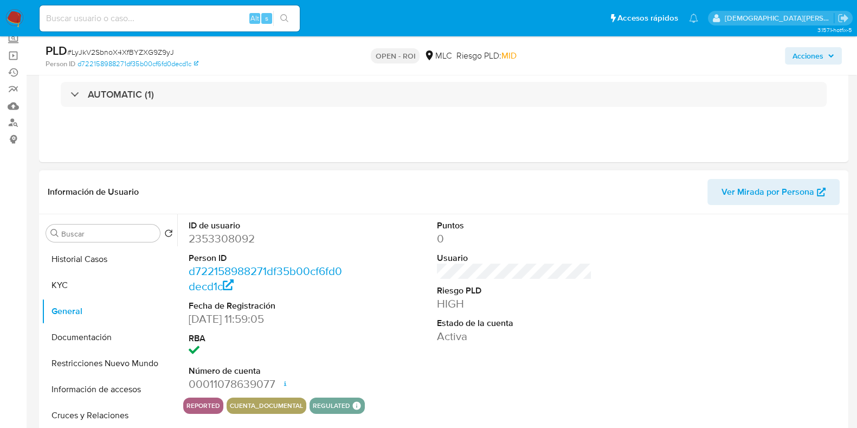
click at [226, 242] on dd "2353308092" at bounding box center [266, 238] width 155 height 15
copy dd "2353308092"
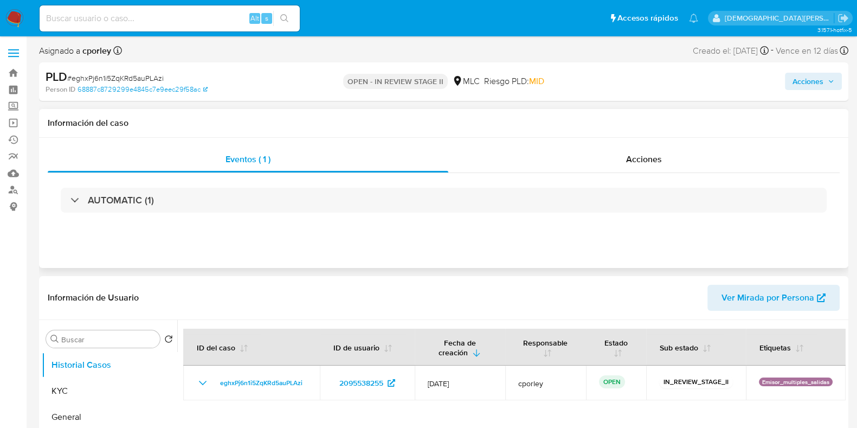
select select "10"
click at [114, 423] on button "General" at bounding box center [105, 417] width 127 height 26
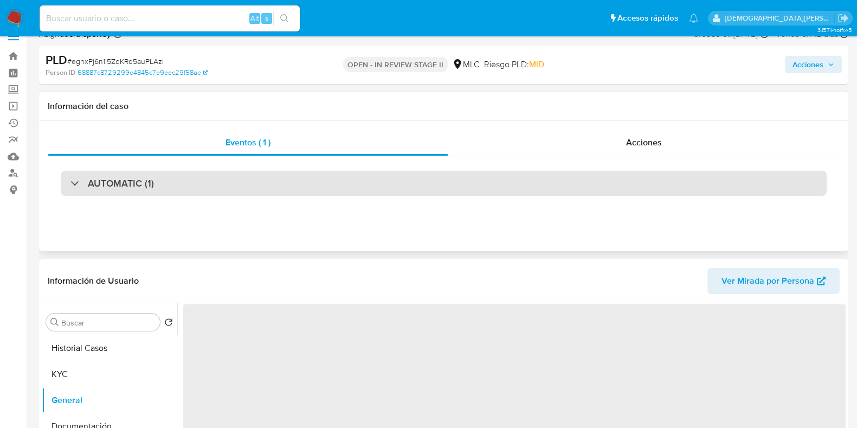
scroll to position [67, 0]
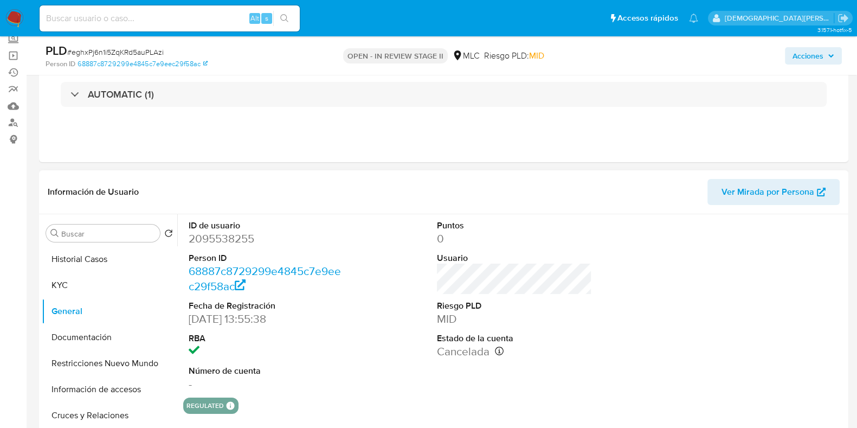
click at [224, 240] on dd "2095538255" at bounding box center [266, 238] width 155 height 15
copy dd "2095538255"
click at [217, 243] on dd "2095538255" at bounding box center [266, 238] width 155 height 15
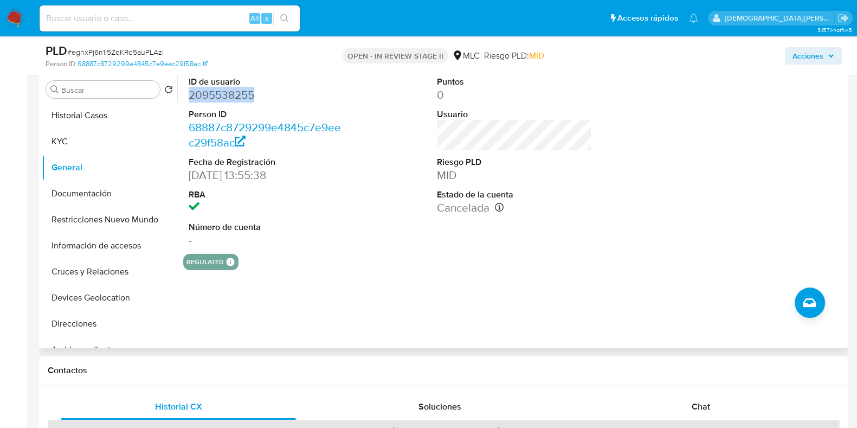
scroll to position [135, 0]
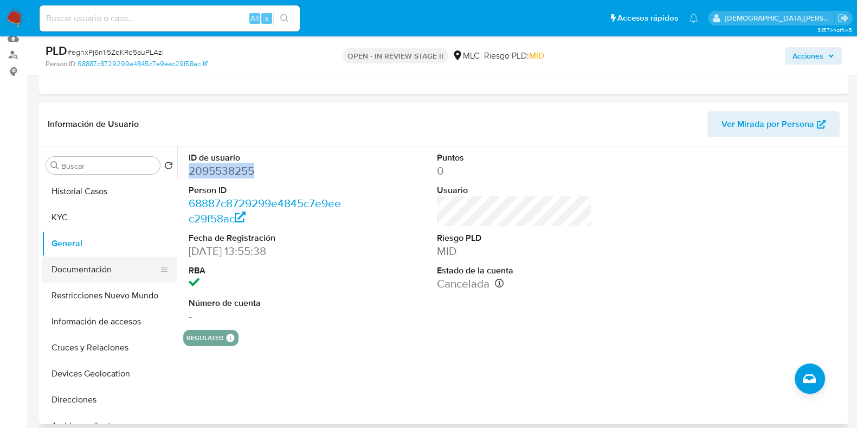
click at [82, 275] on button "Documentación" at bounding box center [105, 269] width 127 height 26
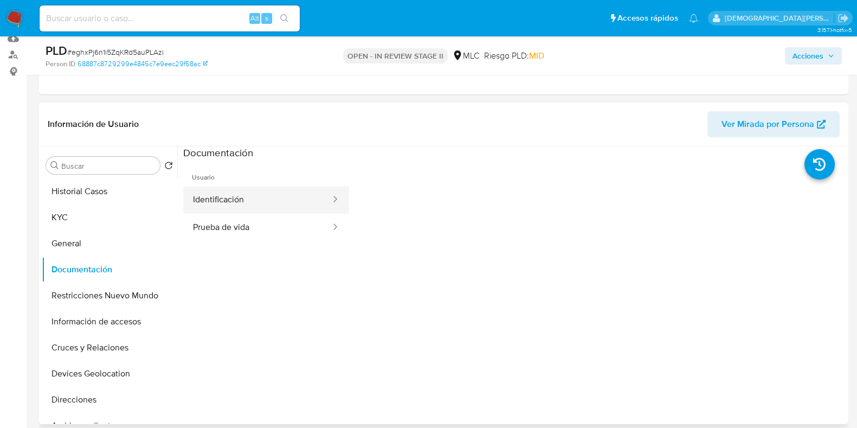
click at [299, 209] on button "Identificación" at bounding box center [257, 200] width 149 height 28
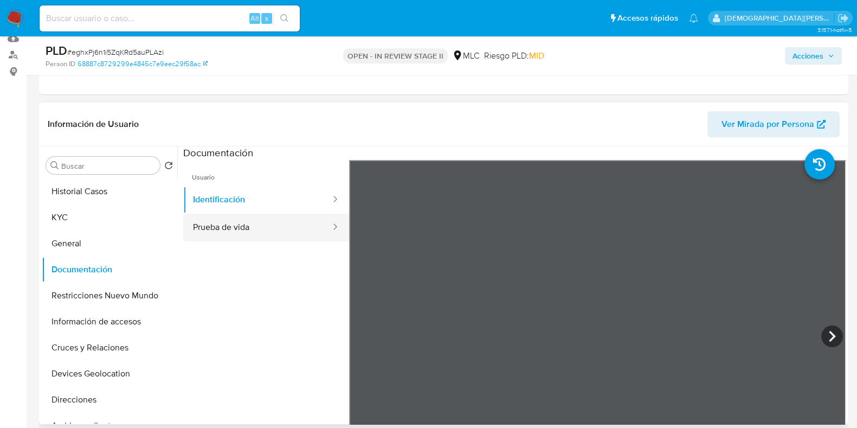
click at [263, 217] on button "Prueba de vida" at bounding box center [257, 228] width 149 height 28
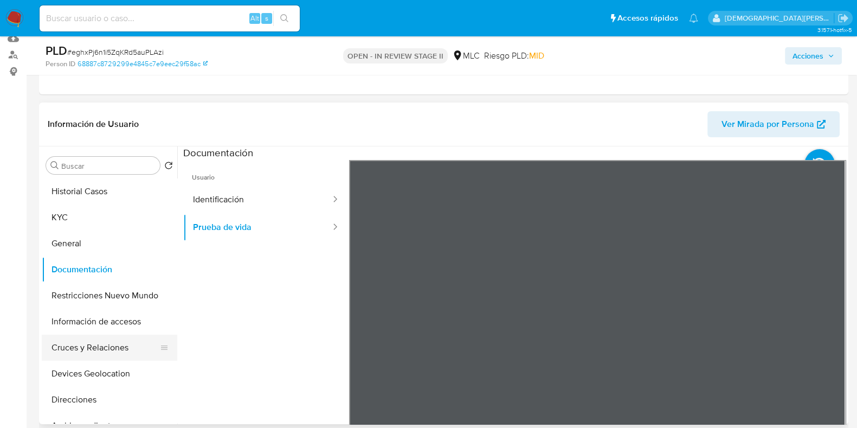
click at [95, 349] on button "Cruces y Relaciones" at bounding box center [105, 347] width 127 height 26
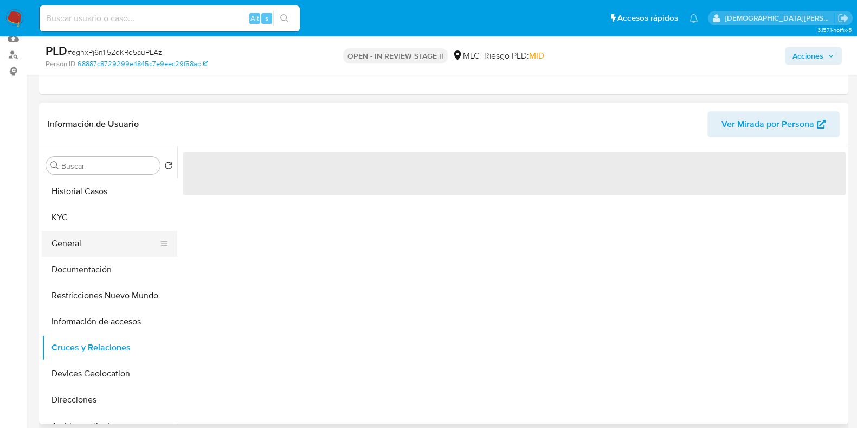
scroll to position [67, 0]
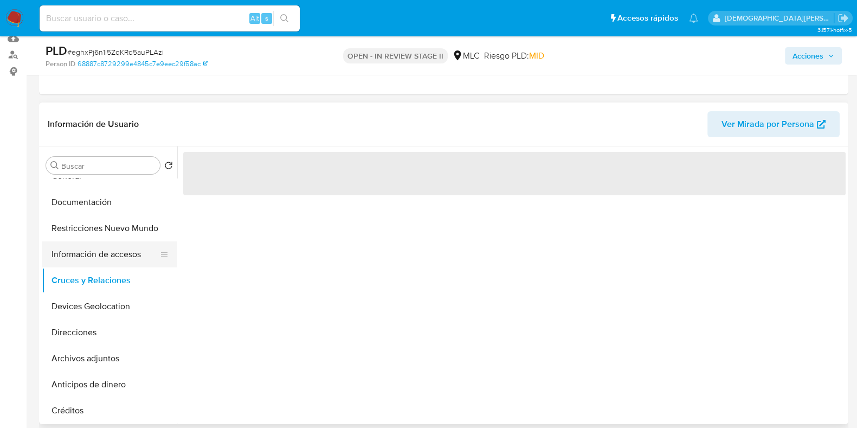
click at [80, 249] on button "Información de accesos" at bounding box center [105, 254] width 127 height 26
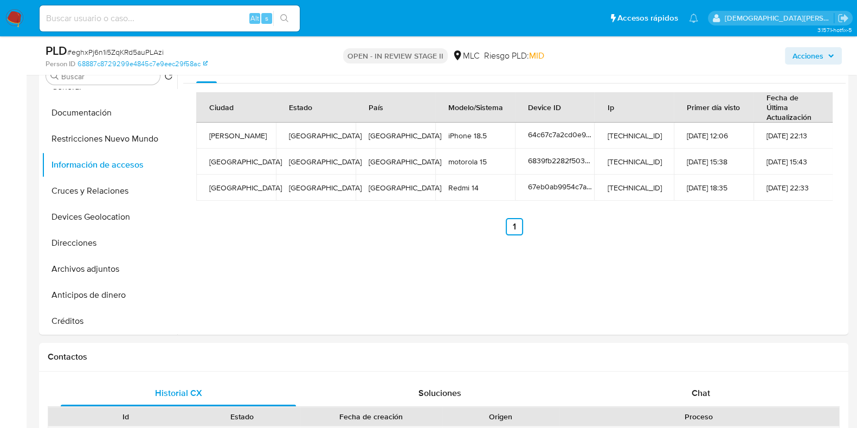
scroll to position [203, 0]
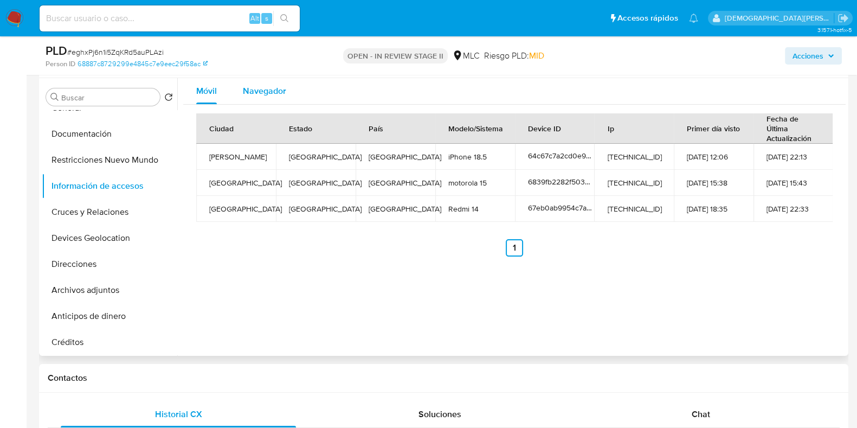
click at [255, 92] on span "Navegador" at bounding box center [264, 91] width 43 height 12
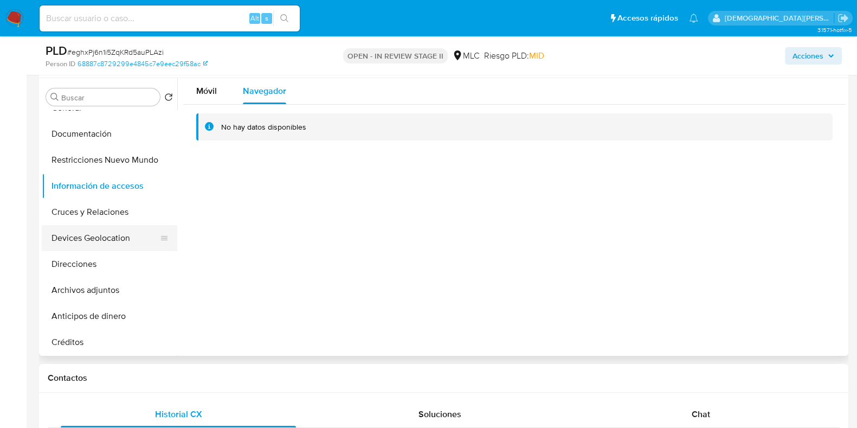
click at [118, 241] on button "Devices Geolocation" at bounding box center [105, 238] width 127 height 26
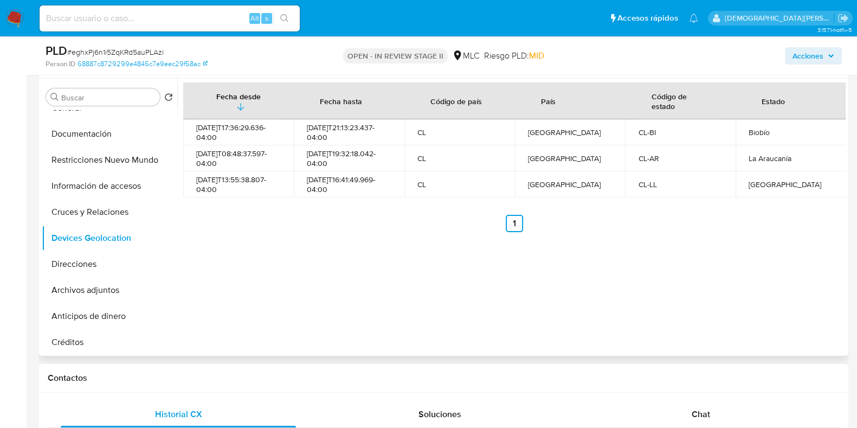
scroll to position [135, 0]
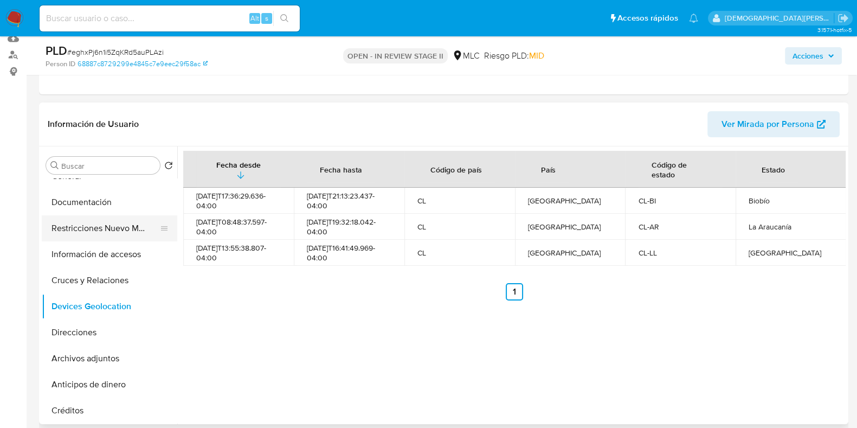
click at [102, 233] on button "Restricciones Nuevo Mundo" at bounding box center [105, 228] width 127 height 26
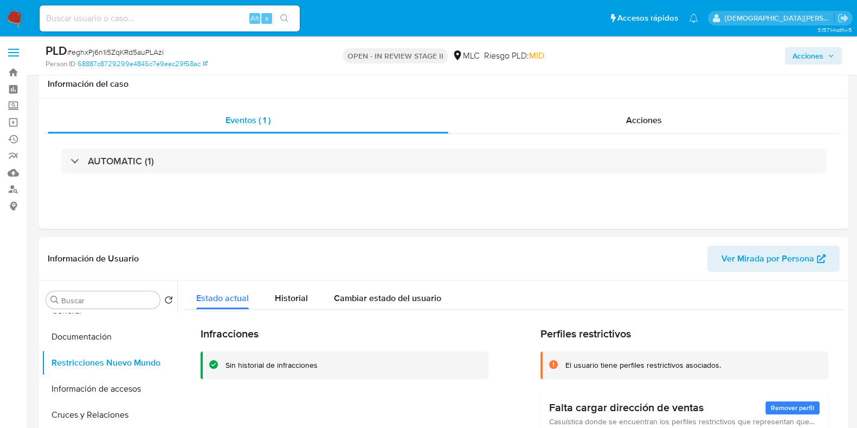
scroll to position [0, 0]
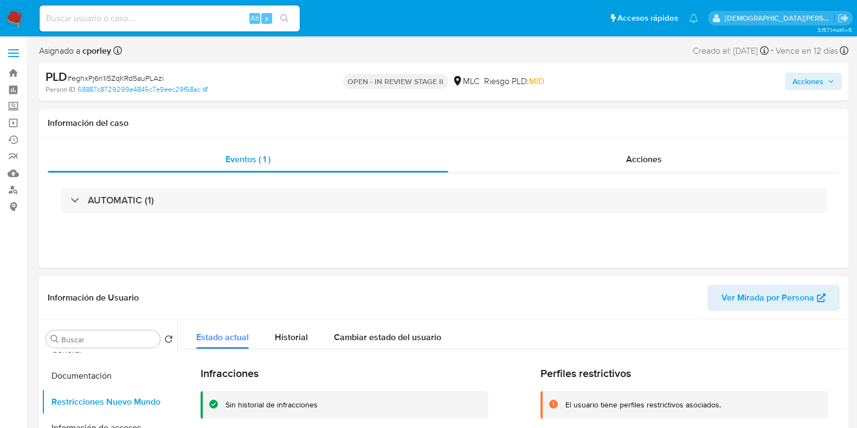
click at [810, 82] on span "Acciones" at bounding box center [808, 81] width 31 height 17
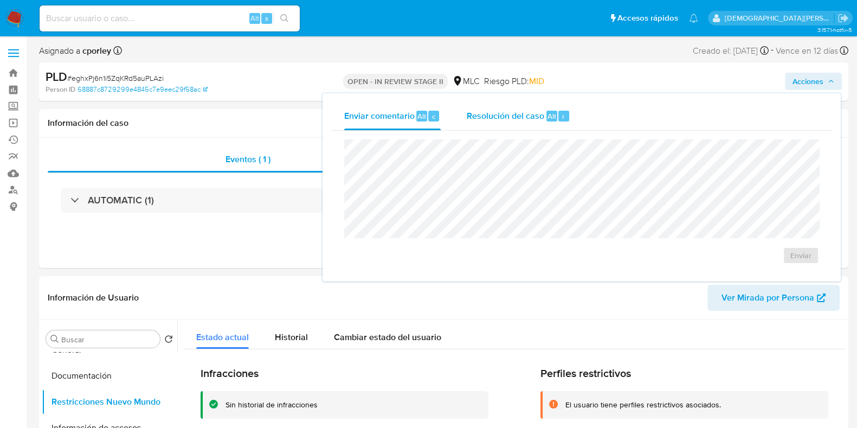
click at [479, 115] on span "Resolución del caso" at bounding box center [506, 116] width 78 height 12
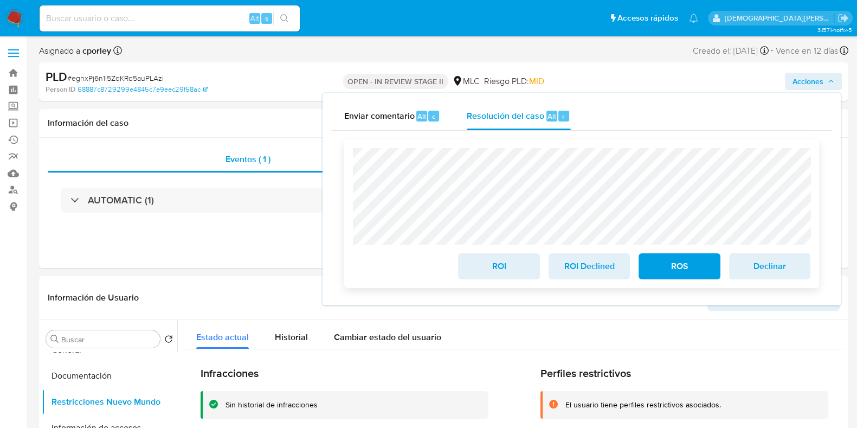
click at [661, 266] on span "ROS" at bounding box center [679, 266] width 53 height 24
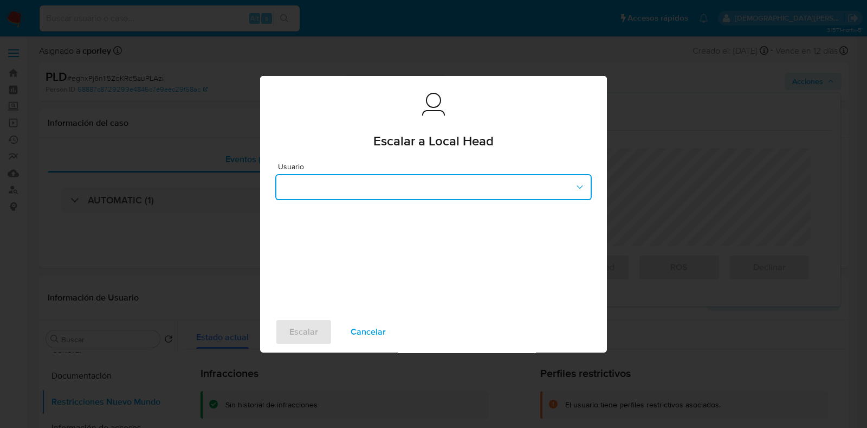
click at [416, 180] on button "button" at bounding box center [433, 187] width 317 height 26
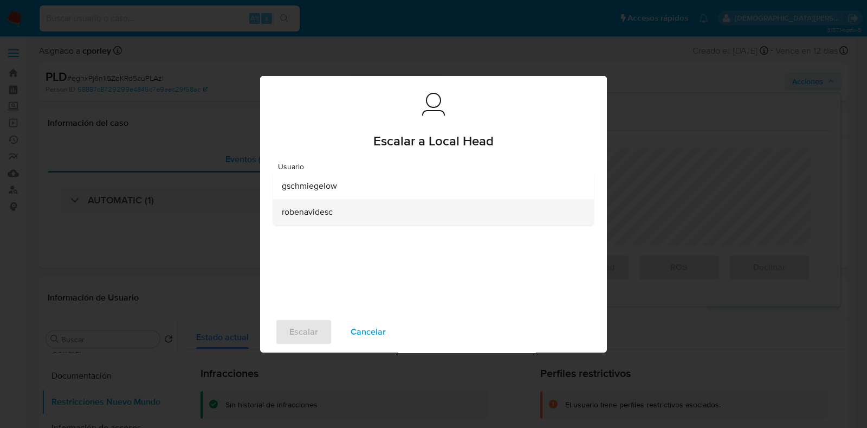
click at [332, 216] on span "robenavidesc" at bounding box center [307, 212] width 51 height 11
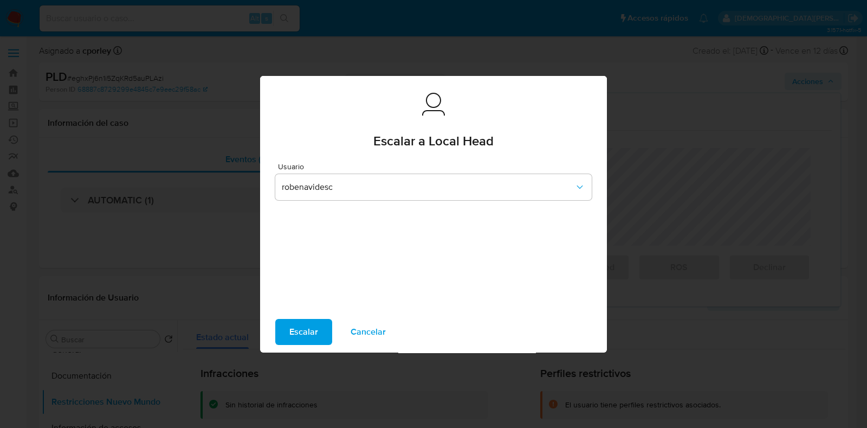
click at [305, 330] on span "Escalar" at bounding box center [303, 332] width 29 height 24
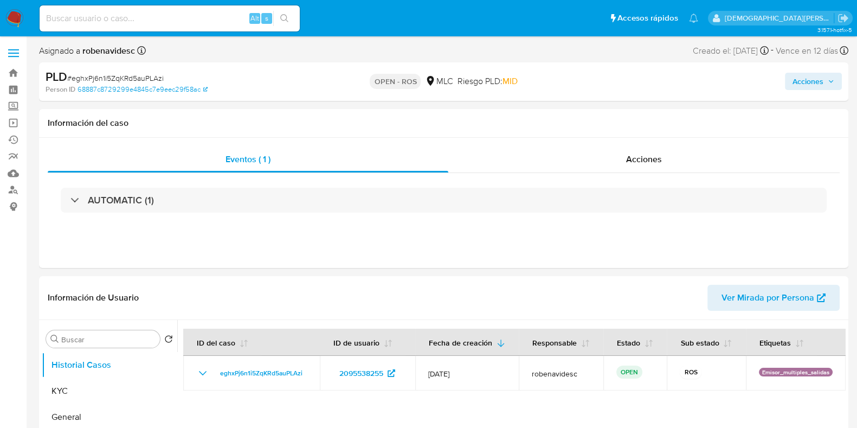
select select "10"
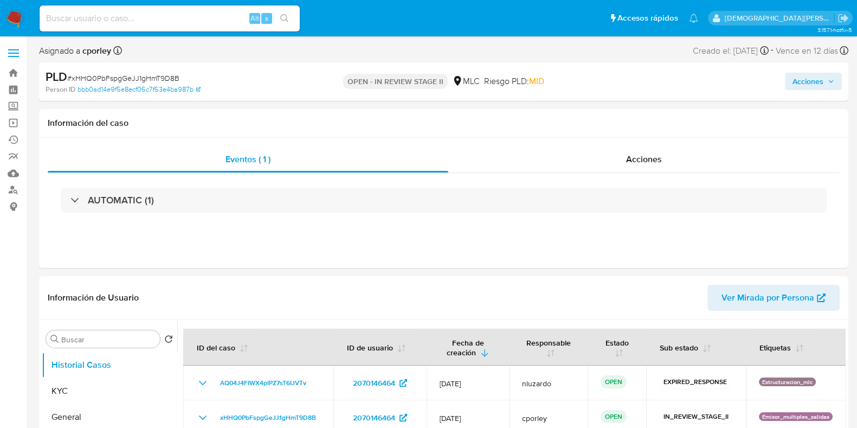
select select "10"
